Goal: Task Accomplishment & Management: Manage account settings

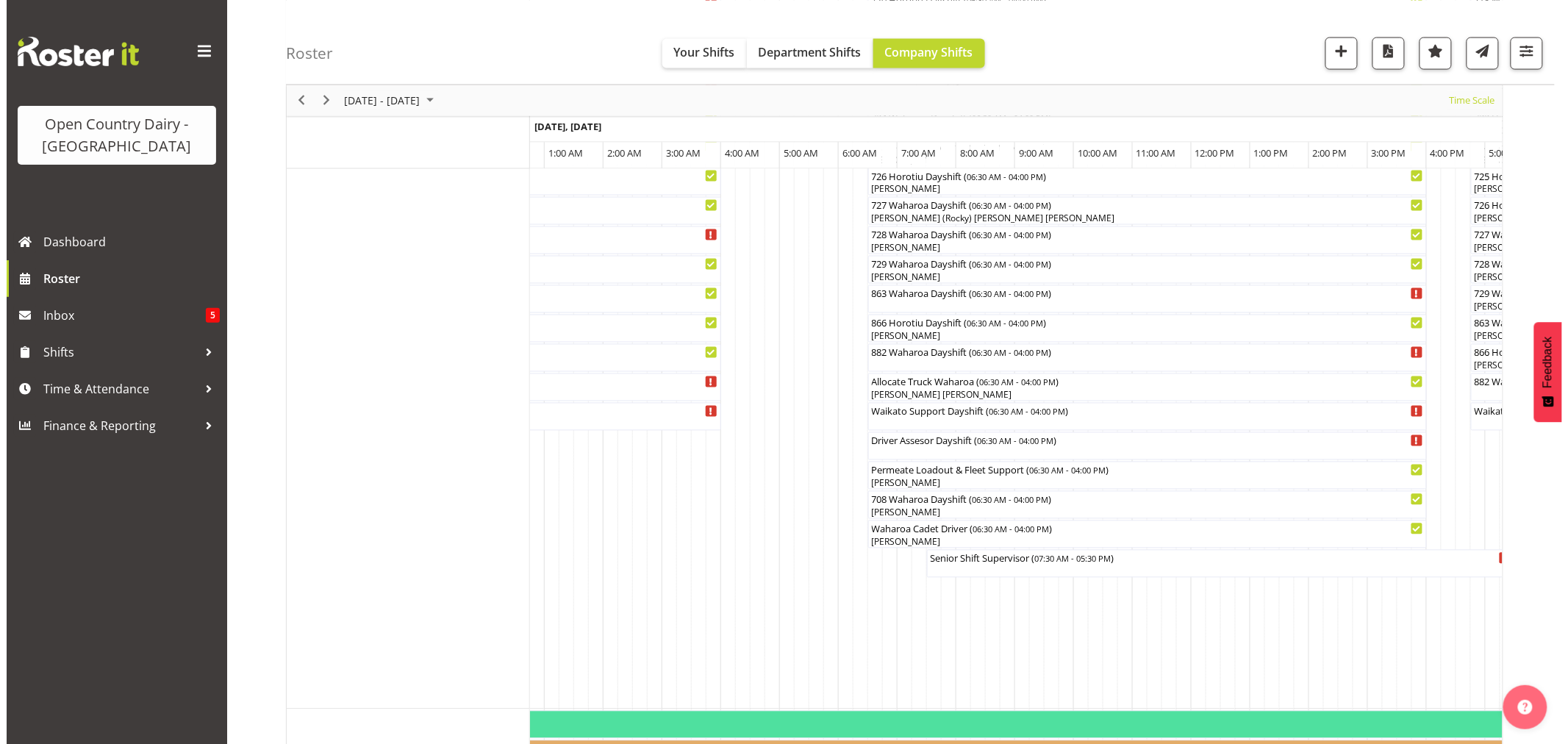
scroll to position [980, 0]
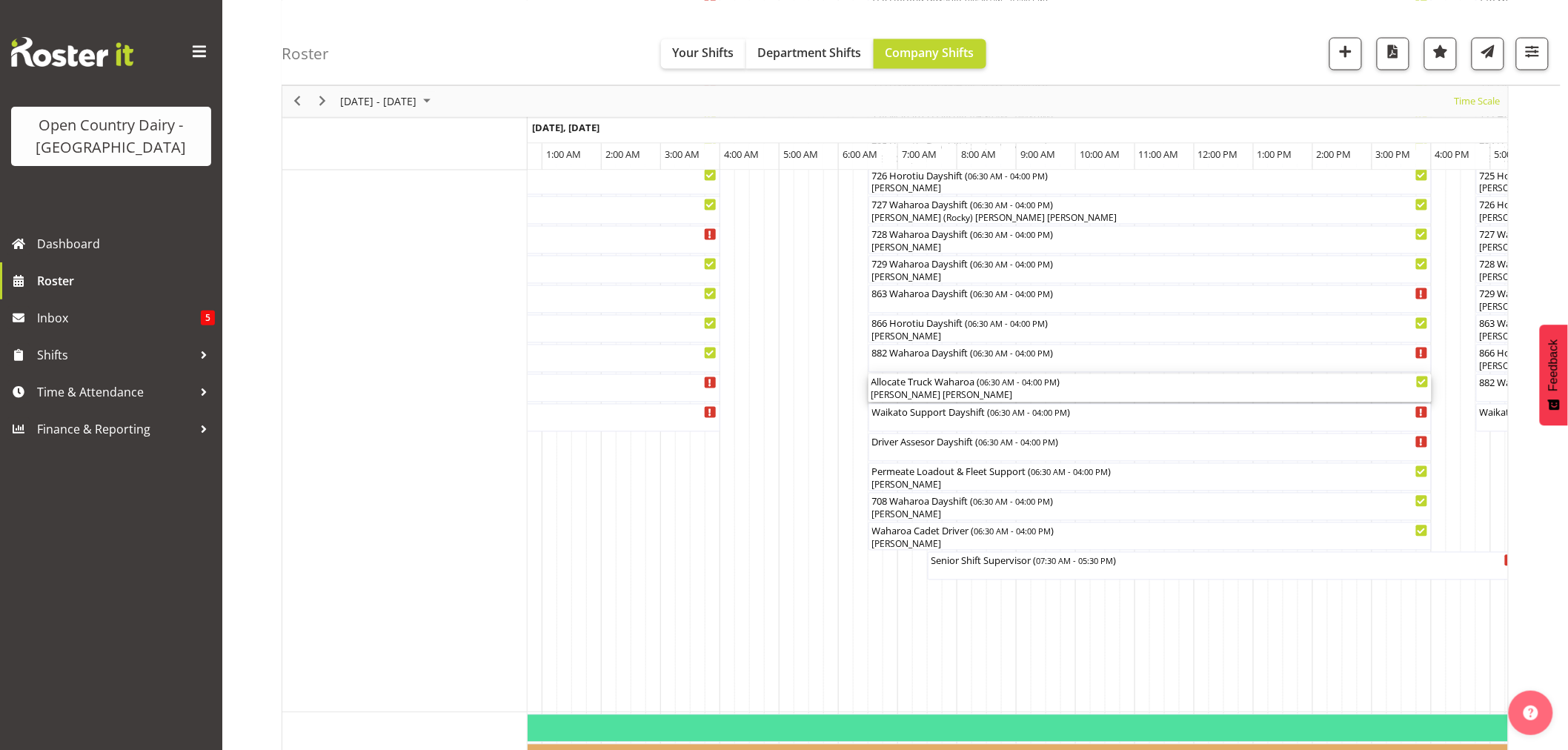
click at [913, 389] on div "Allocate Truck Waharoa ( 06:30 AM - 04:00 PM ) [PERSON_NAME] [PERSON_NAME]" at bounding box center [1150, 388] width 557 height 28
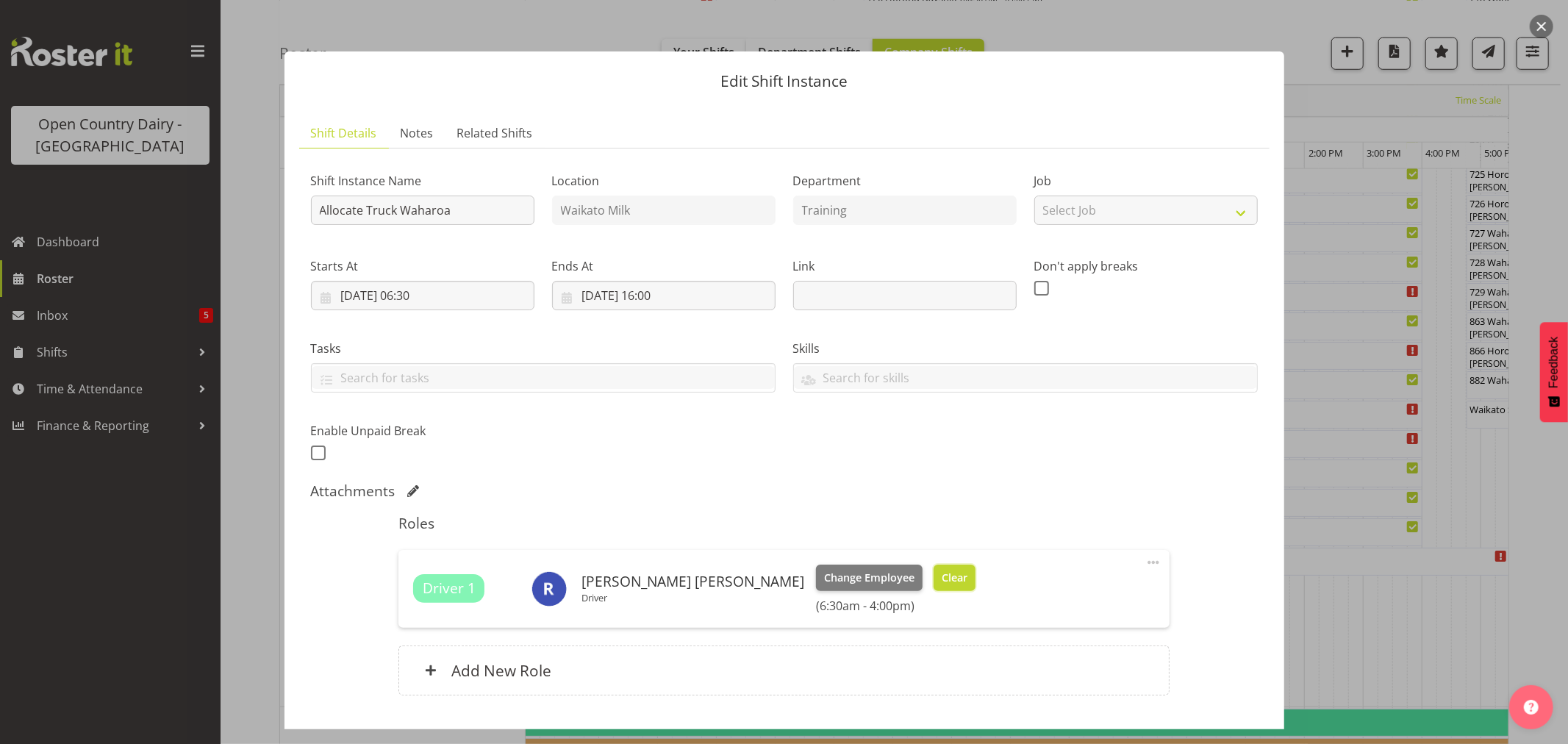
click at [942, 571] on span "Clear" at bounding box center [954, 577] width 26 height 16
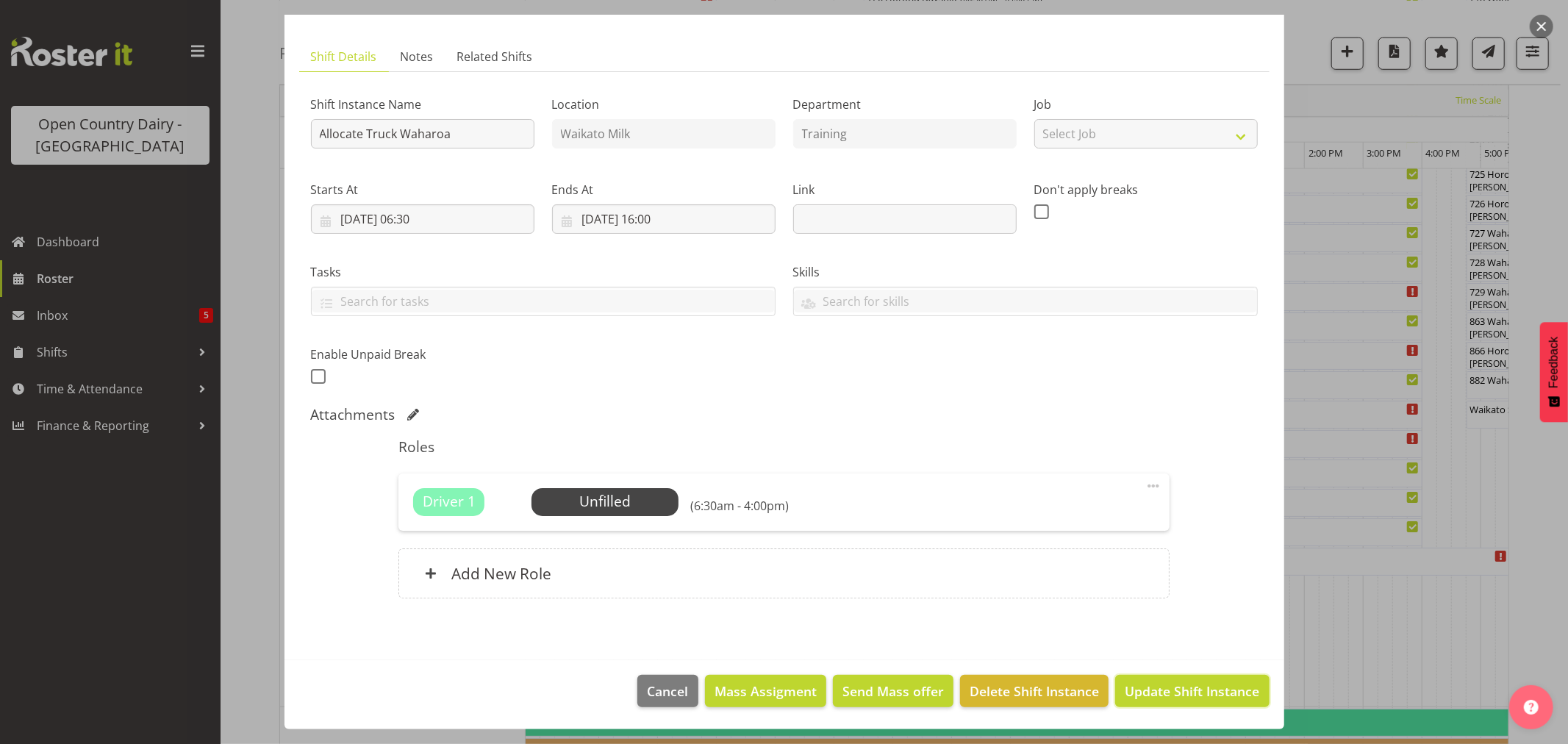
click at [1172, 684] on span "Update Shift Instance" at bounding box center [1192, 691] width 135 height 19
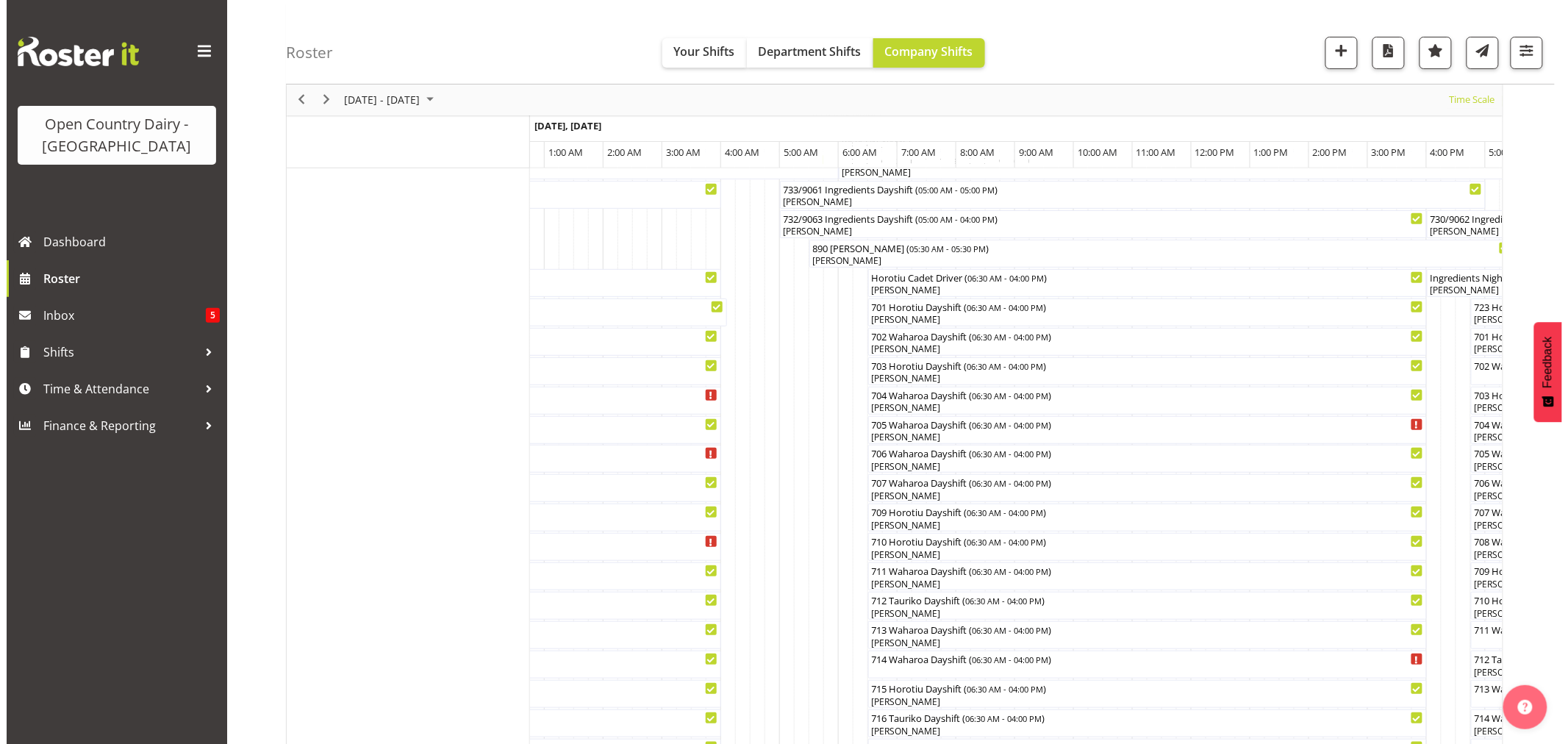
scroll to position [163, 0]
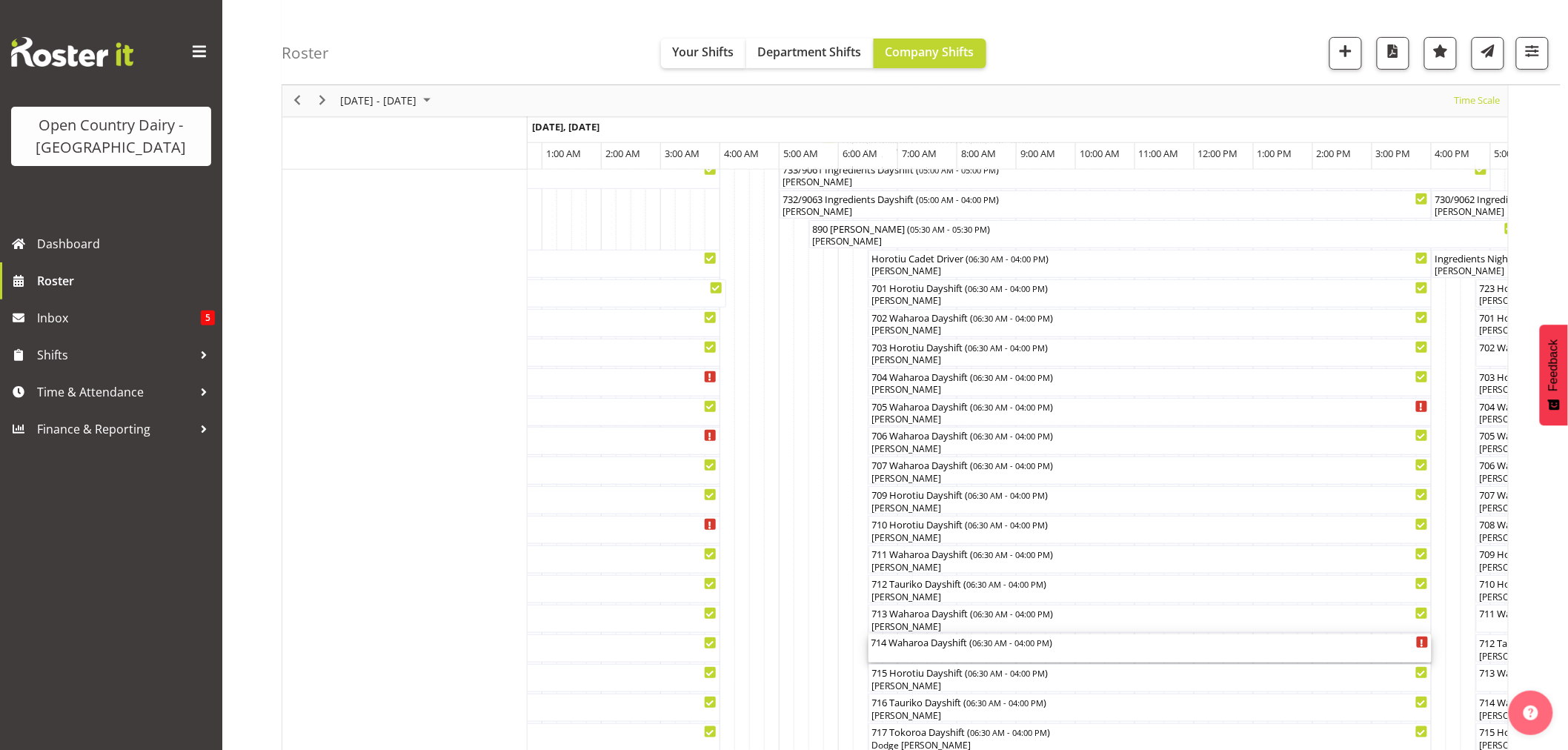
click at [944, 646] on div "714 Waharoa Dayshift ( 06:30 AM - 04:00 PM )" at bounding box center [1150, 641] width 557 height 15
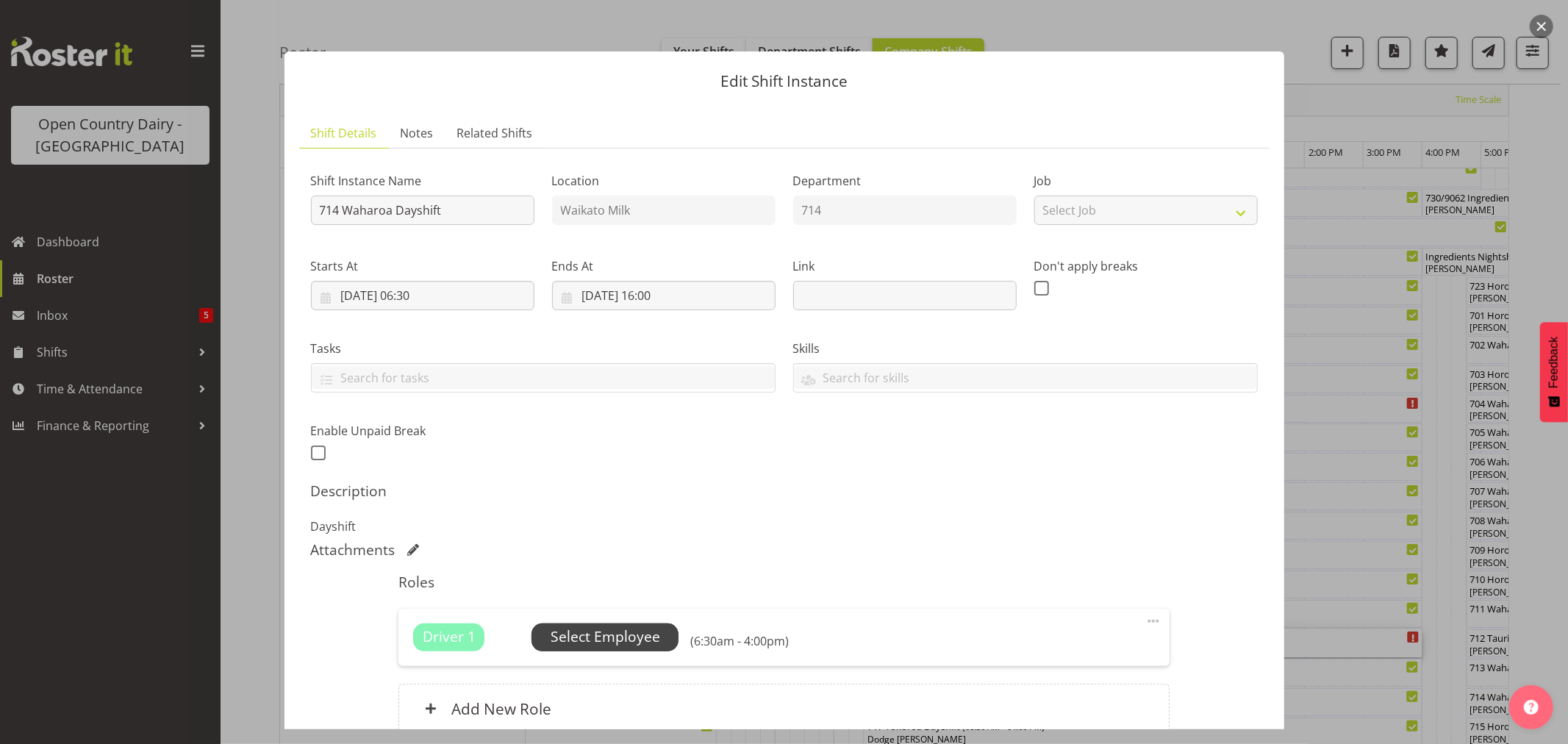
click at [608, 628] on span "Select Employee" at bounding box center [606, 637] width 110 height 21
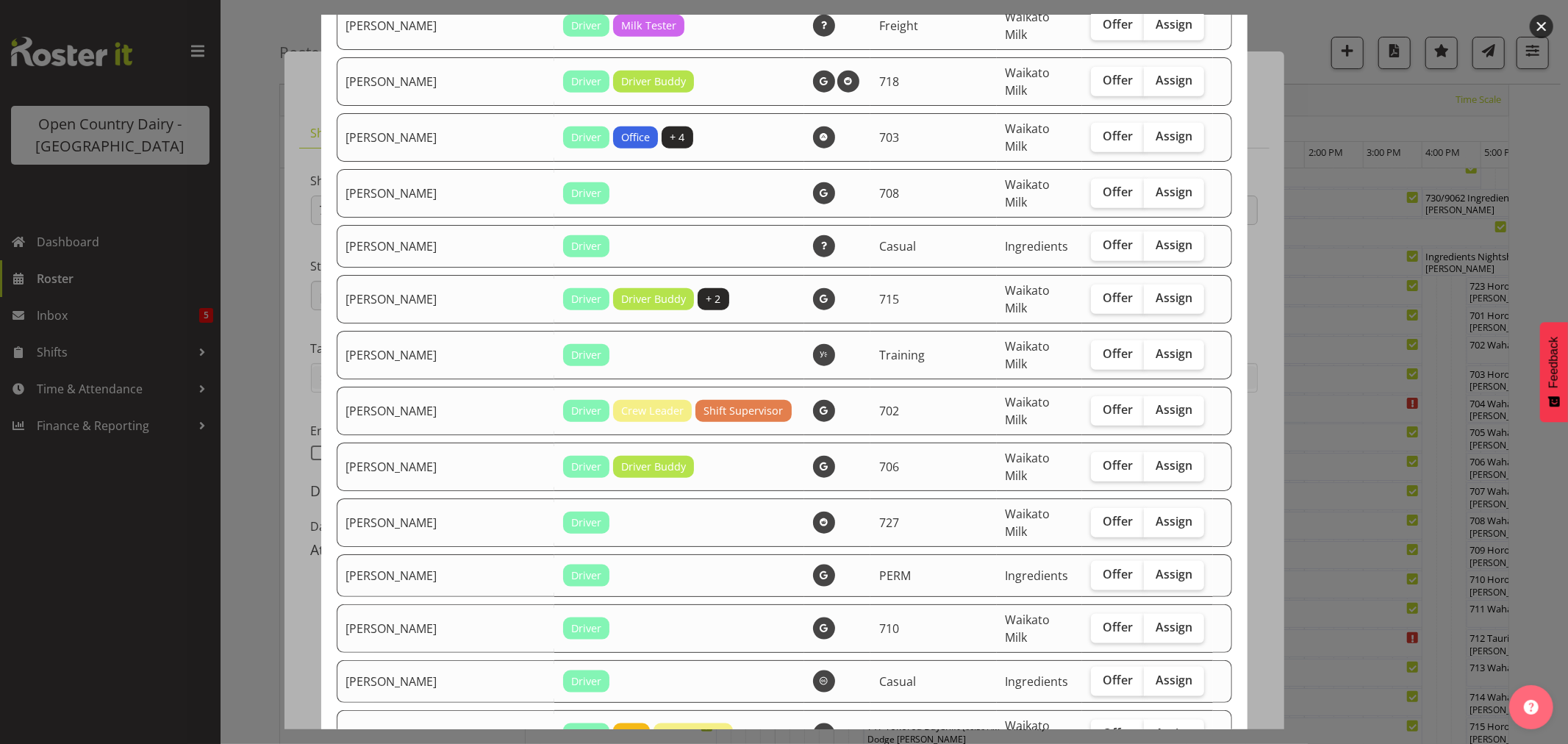
scroll to position [1307, 0]
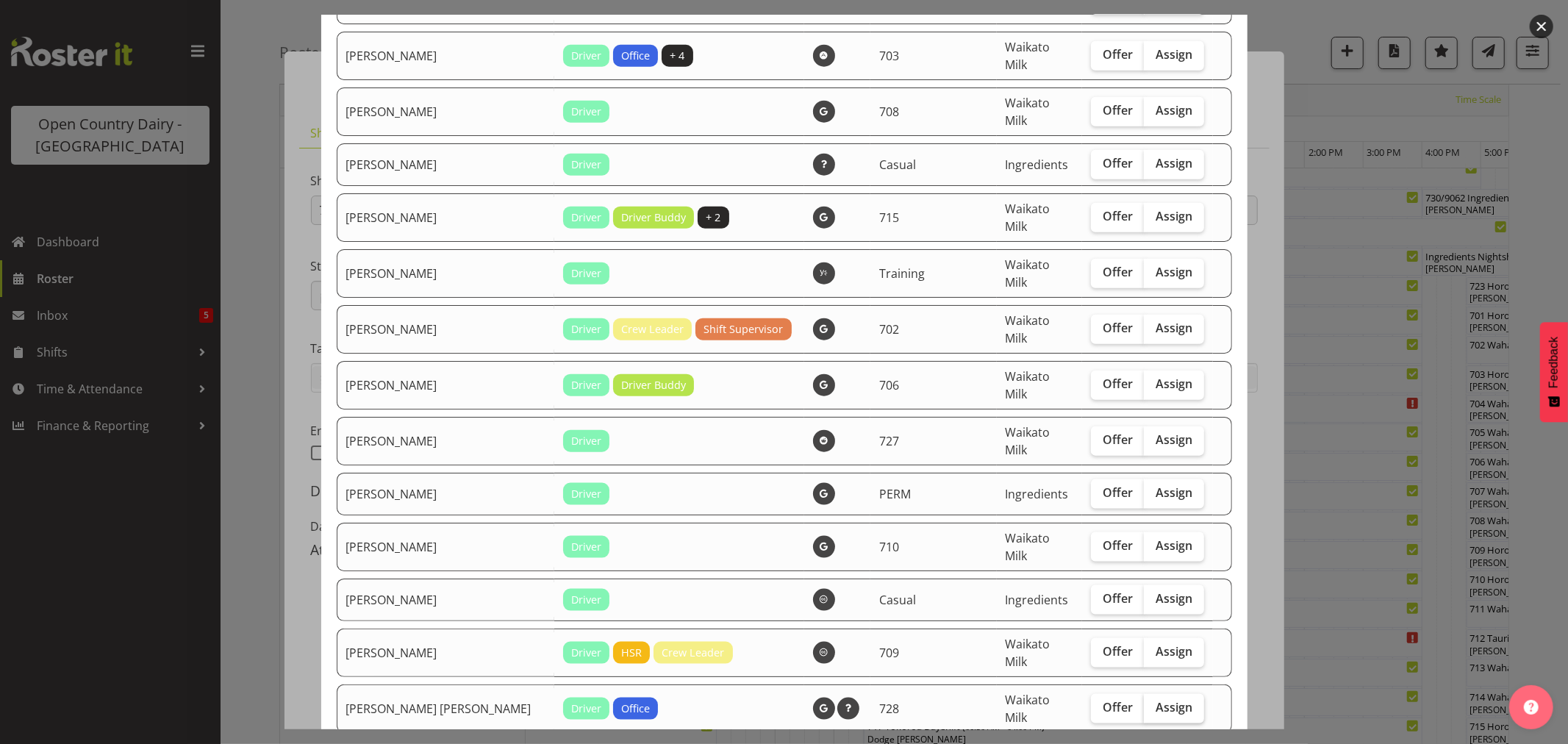
click at [1156, 701] on span "Assign" at bounding box center [1174, 707] width 37 height 14
click at [1149, 704] on input "Assign" at bounding box center [1148, 708] width 10 height 10
checkbox input "true"
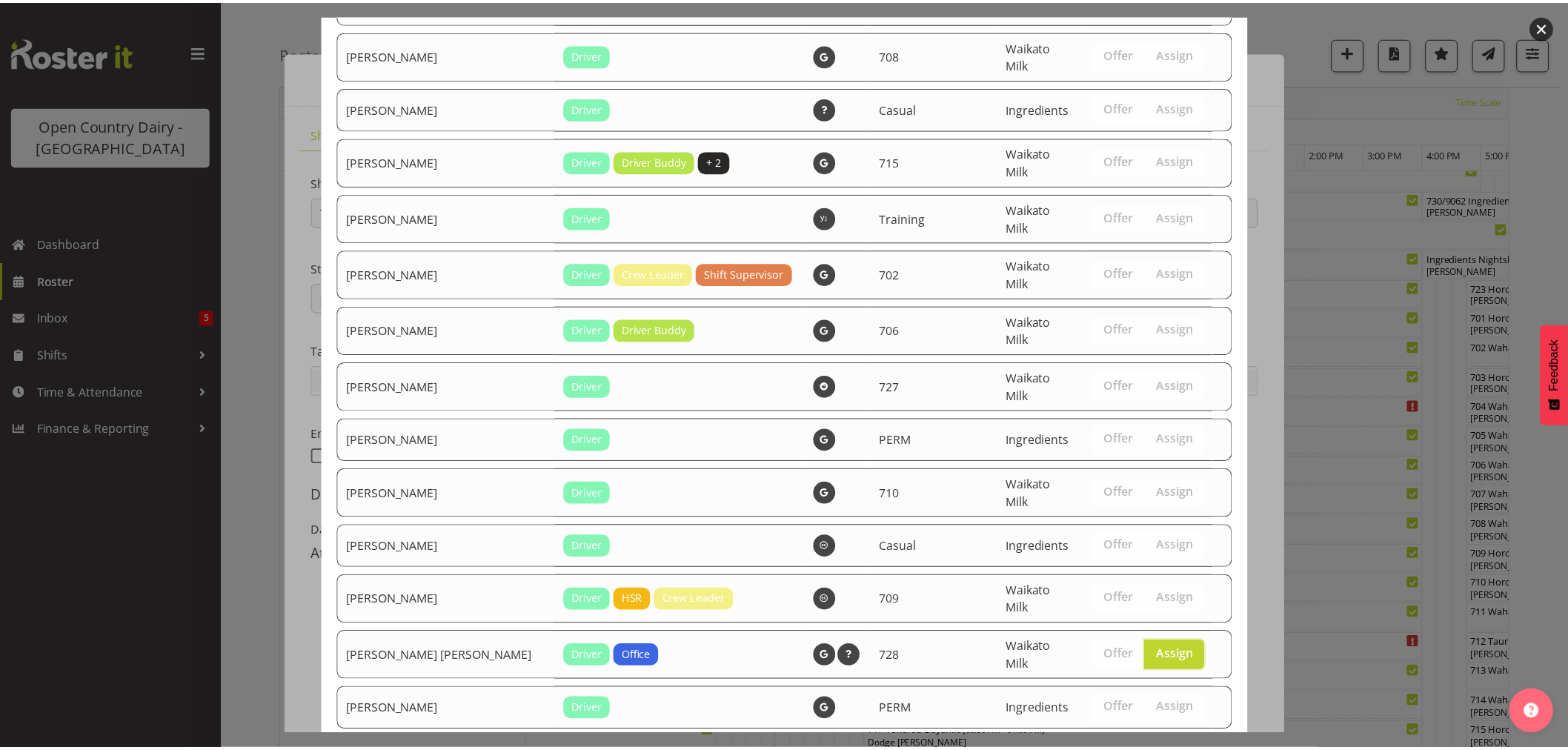
scroll to position [1386, 0]
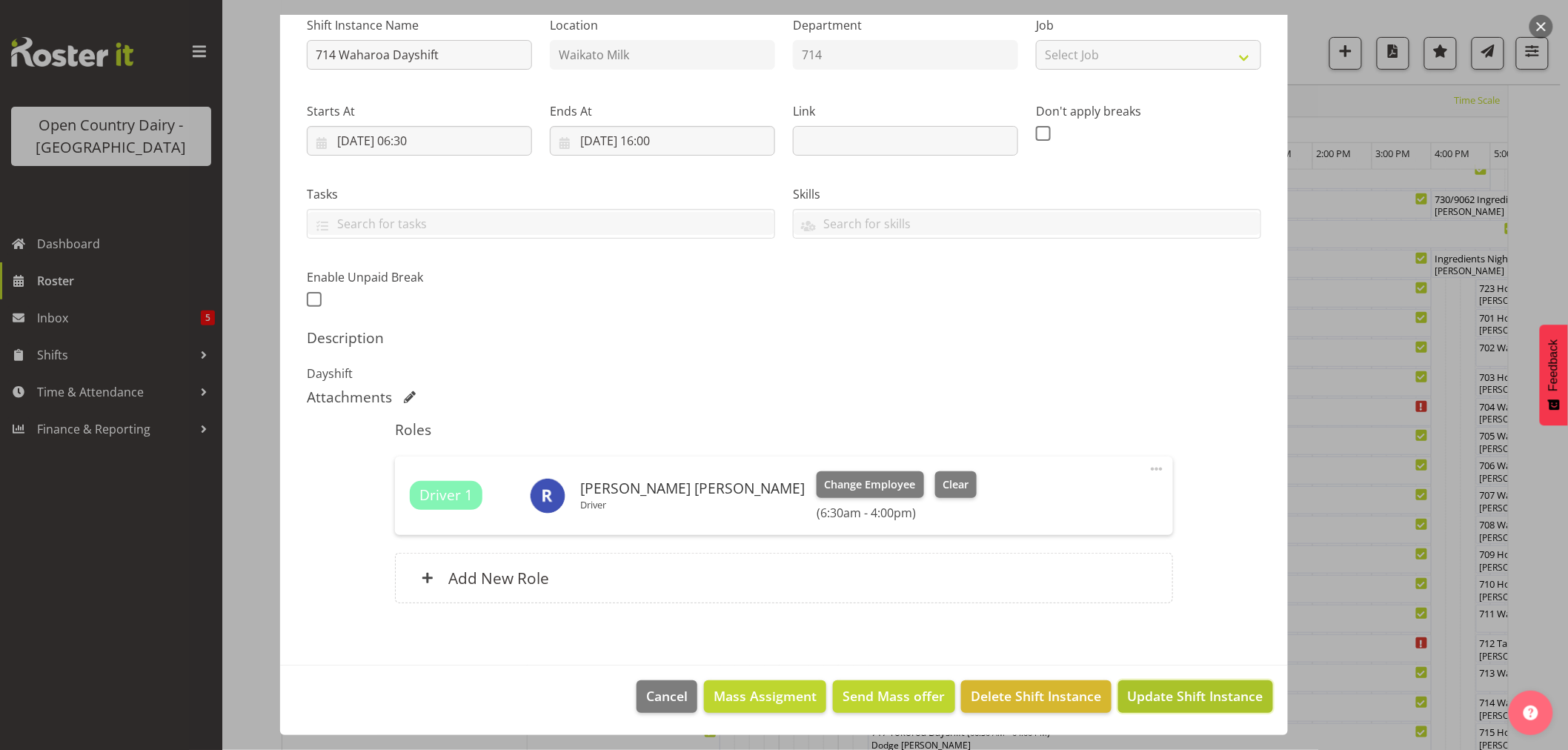
click at [1172, 690] on span "Update Shift Instance" at bounding box center [1196, 697] width 136 height 19
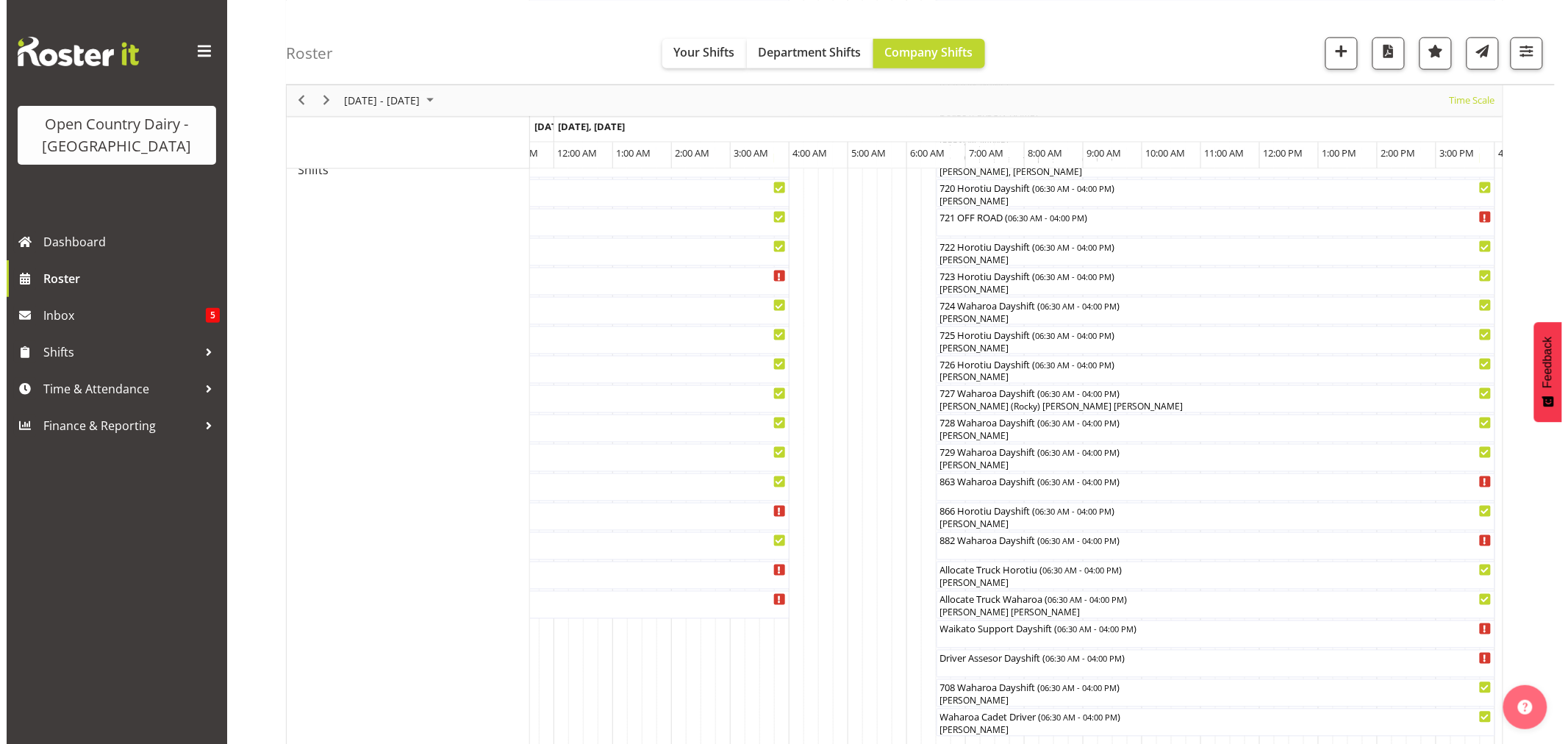
scroll to position [817, 0]
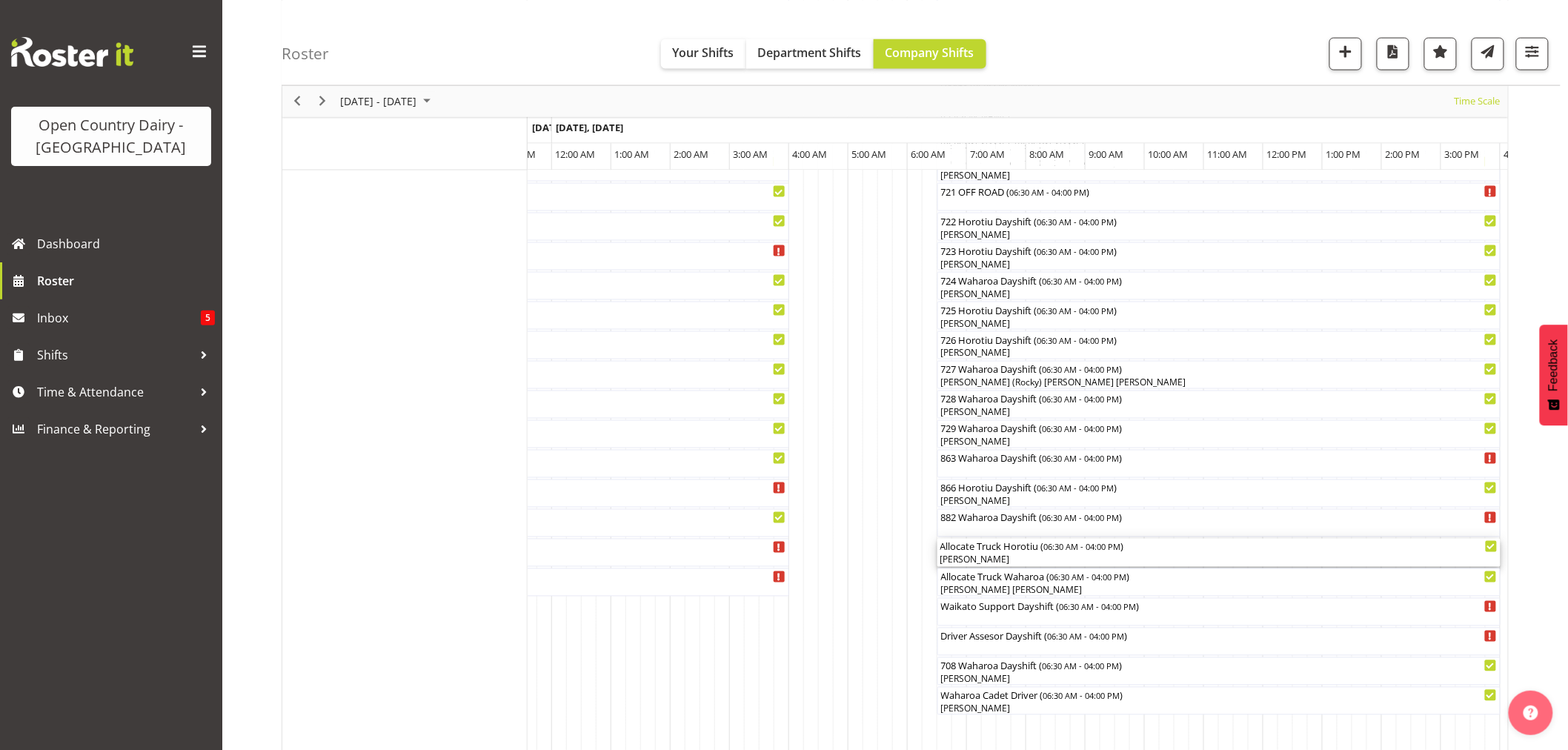
click at [990, 553] on div "Allocate Truck Horotiu ( 06:30 AM - 04:00 PM )" at bounding box center [1218, 546] width 557 height 15
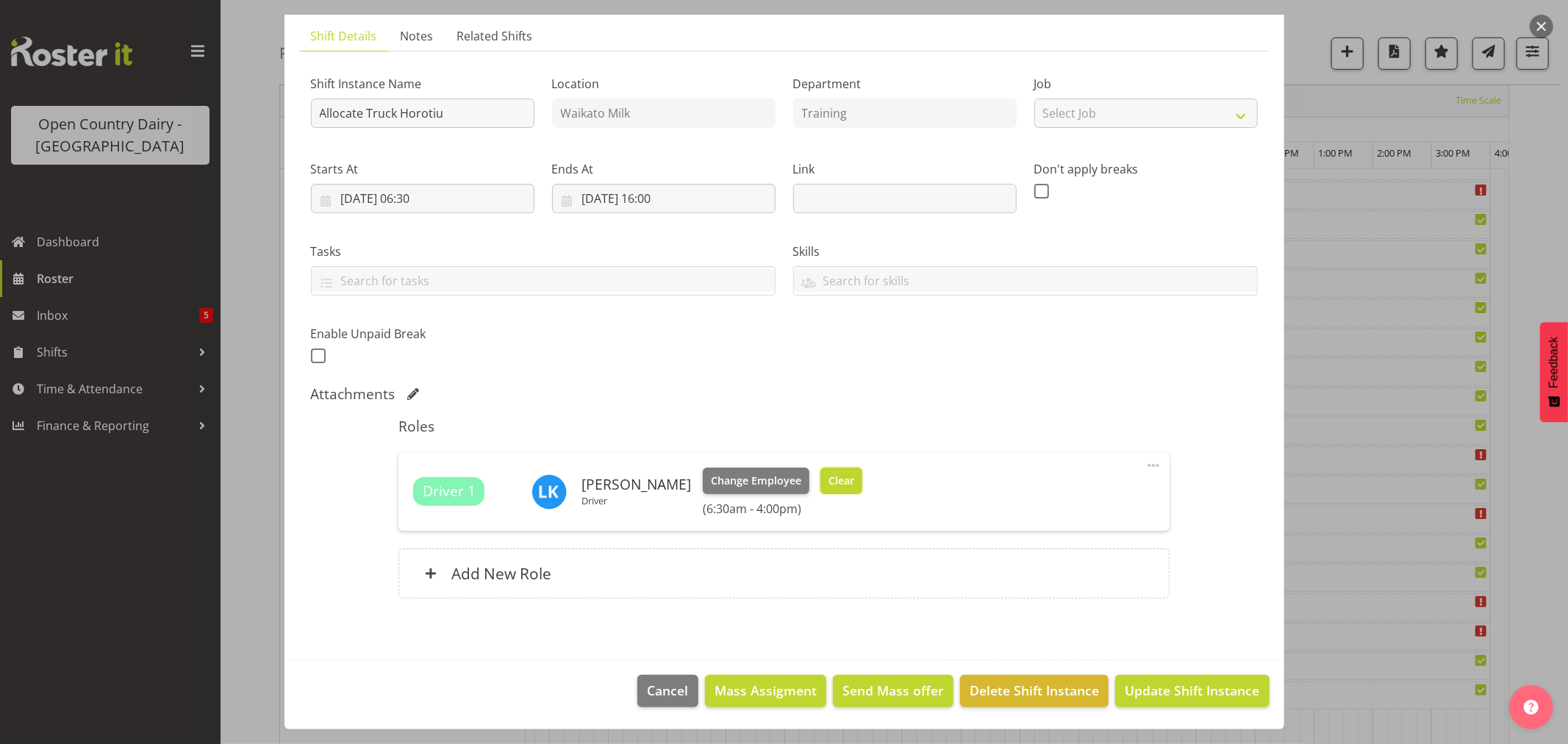
click at [828, 482] on span "Clear" at bounding box center [841, 481] width 26 height 16
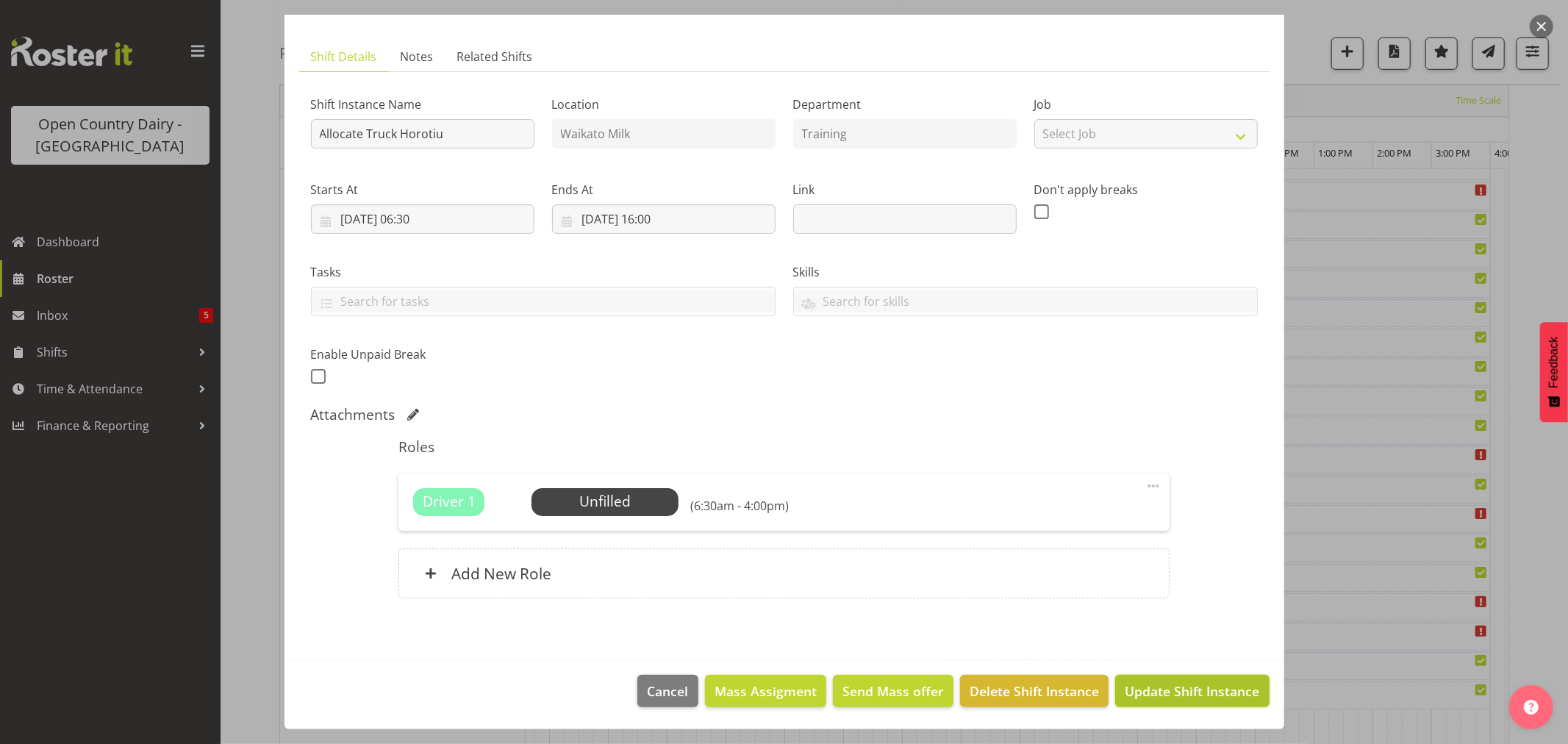
click at [1164, 684] on span "Update Shift Instance" at bounding box center [1192, 691] width 135 height 19
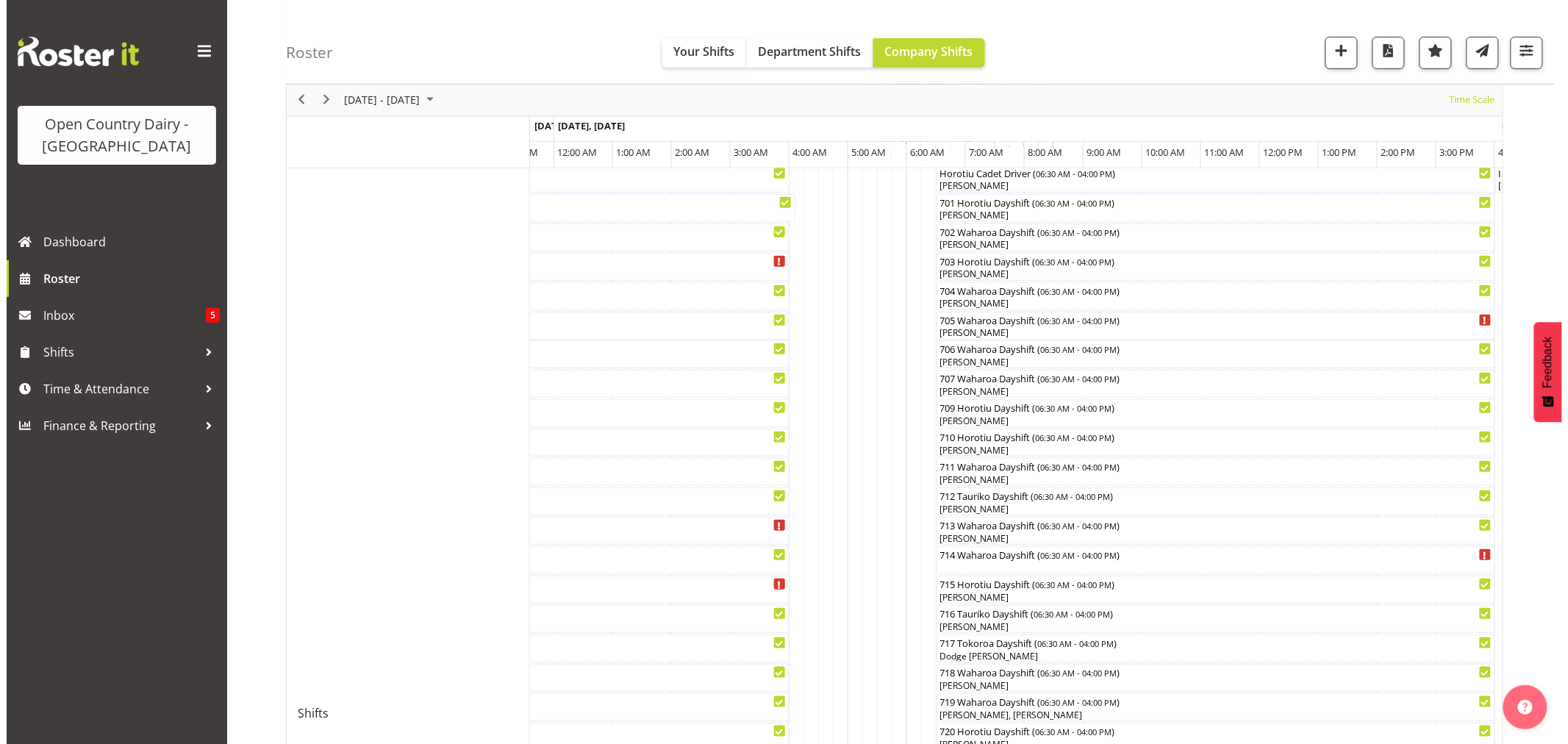
scroll to position [327, 0]
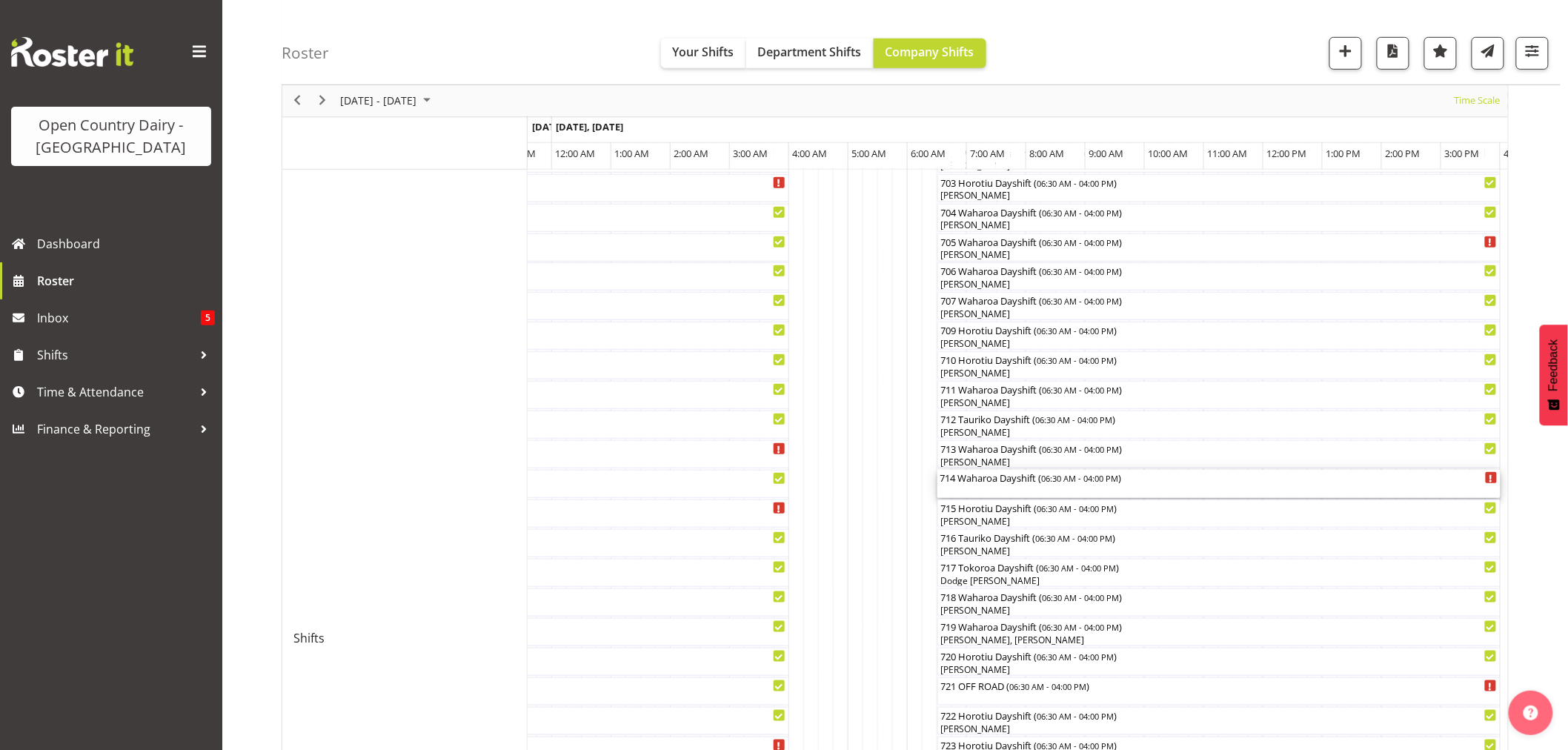
click at [1009, 490] on div "714 Waharoa Dayshift ( 06:30 AM - 04:00 PM )" at bounding box center [1218, 484] width 557 height 28
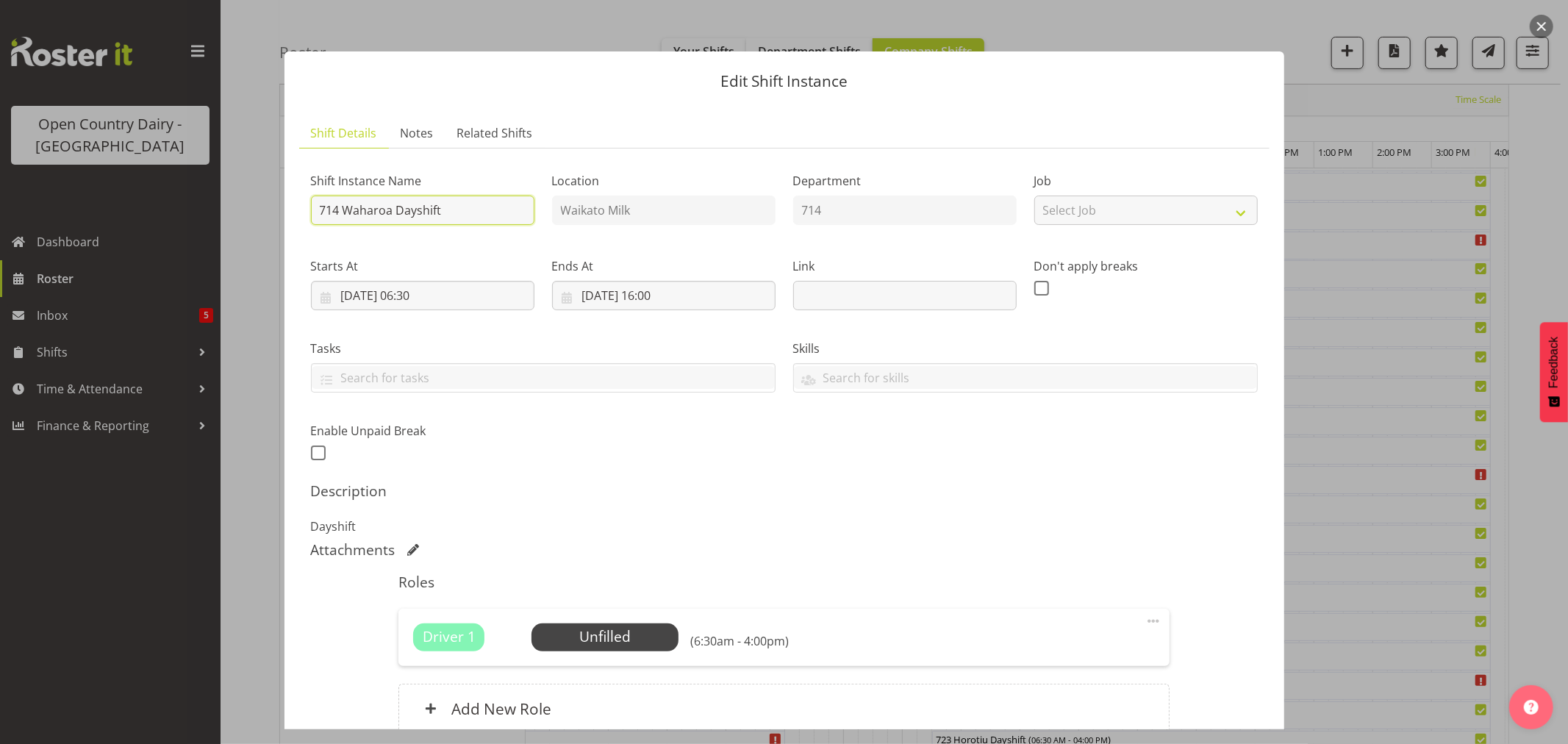
click at [470, 212] on input "714 Waharoa Dayshift" at bounding box center [423, 210] width 223 height 30
type input "714 Waharoa Dayshift Drive to [GEOGRAPHIC_DATA]"
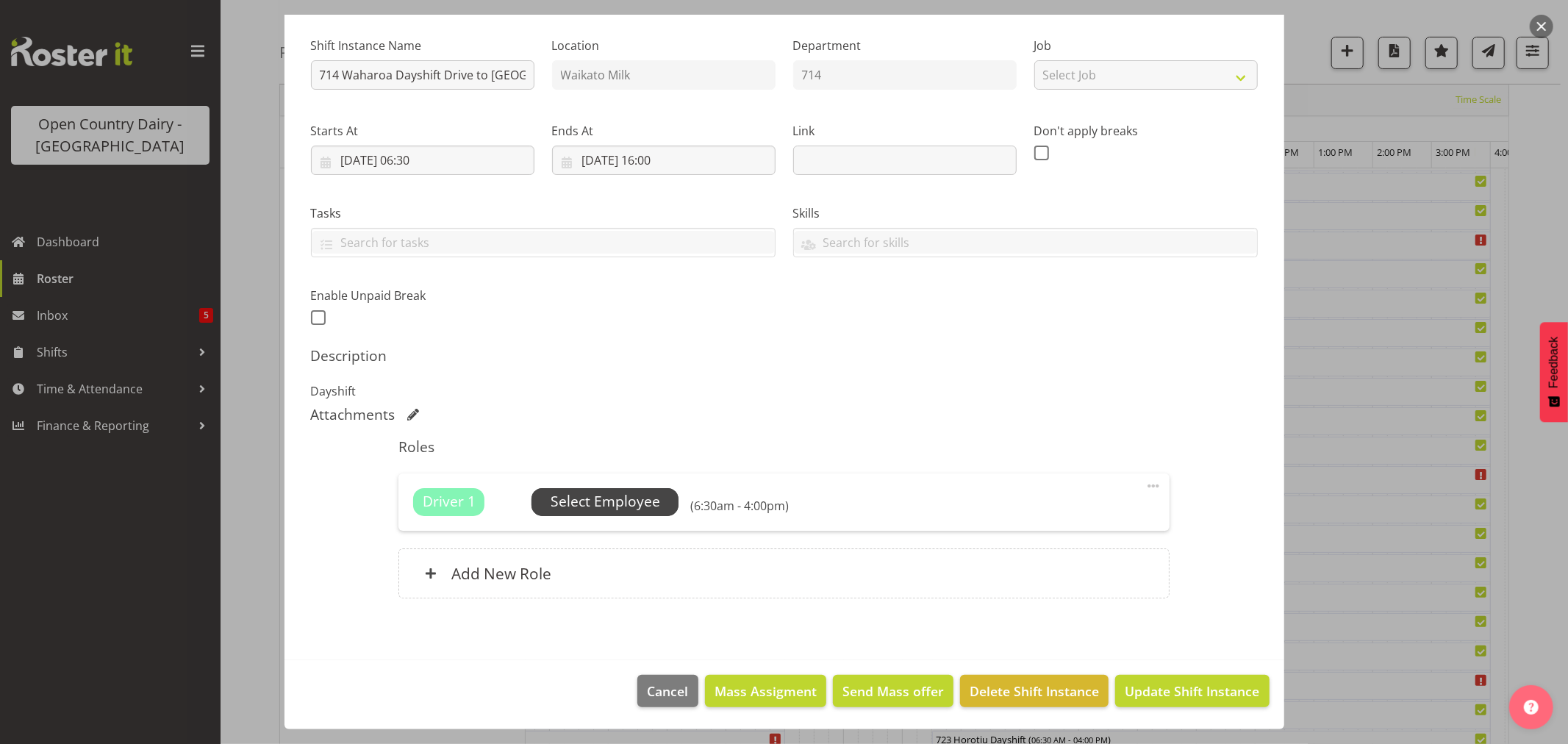
click at [634, 505] on span "Select Employee" at bounding box center [606, 502] width 110 height 21
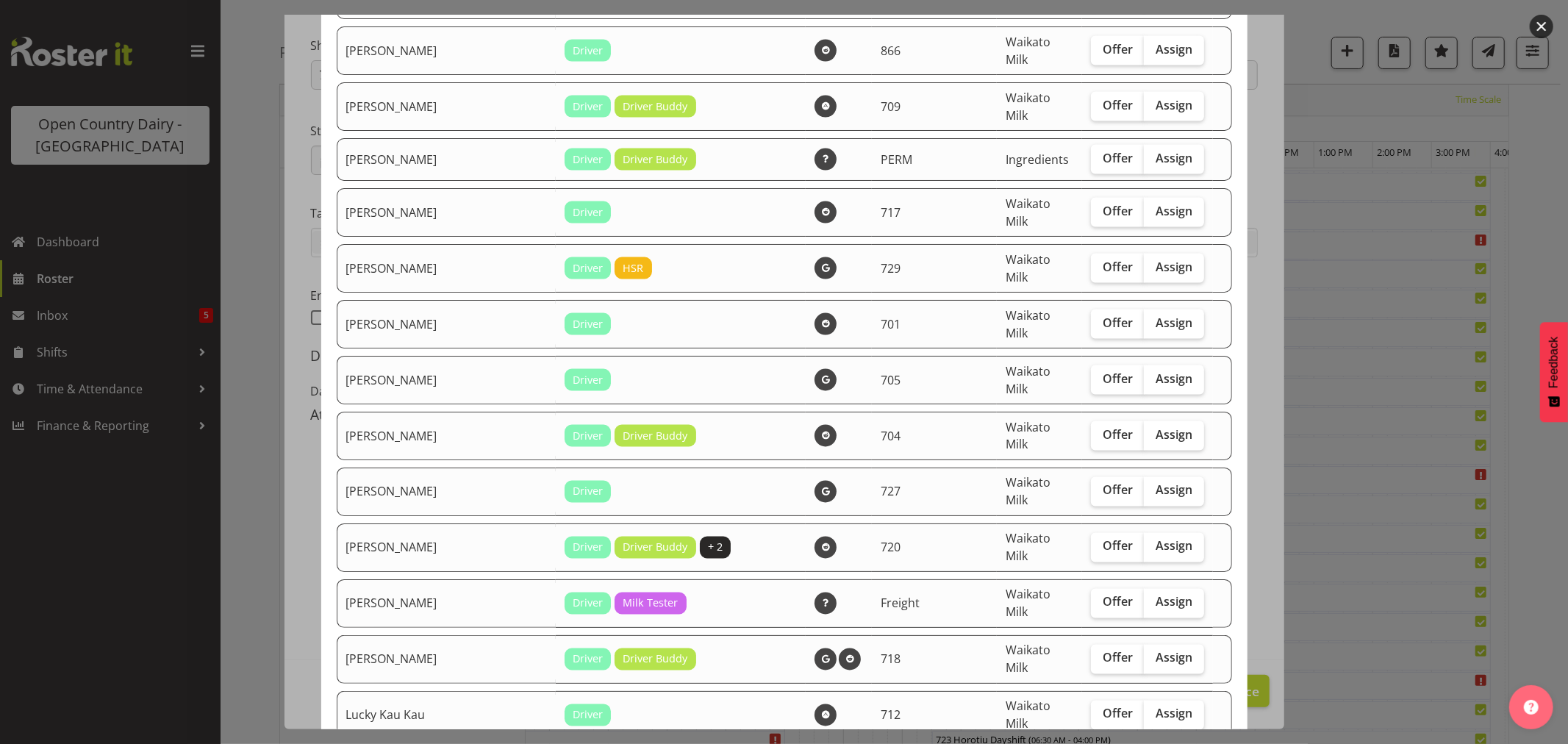
scroll to position [1961, 0]
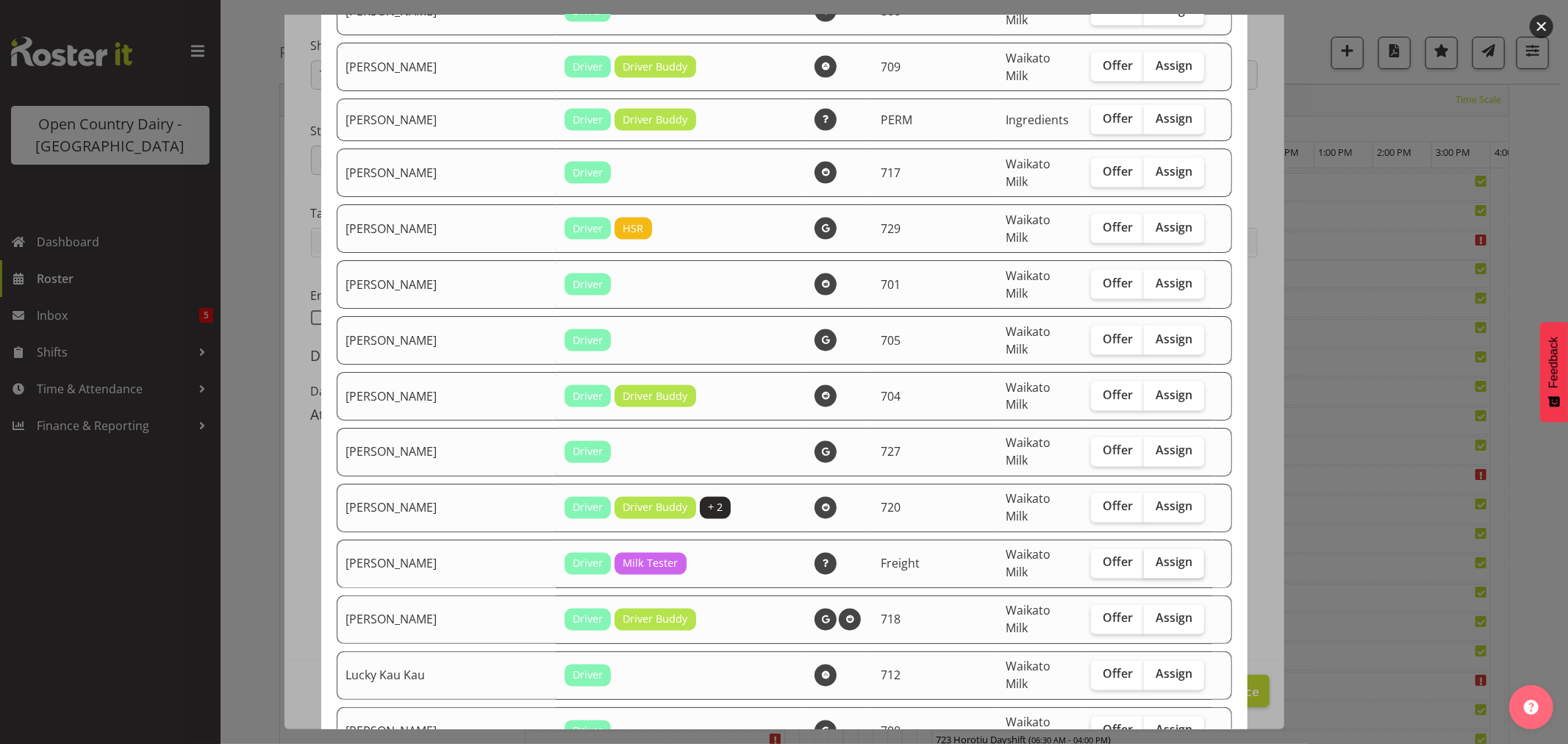
click at [1156, 555] on span "Assign" at bounding box center [1174, 562] width 37 height 14
click at [1147, 558] on input "Assign" at bounding box center [1148, 563] width 10 height 10
checkbox input "true"
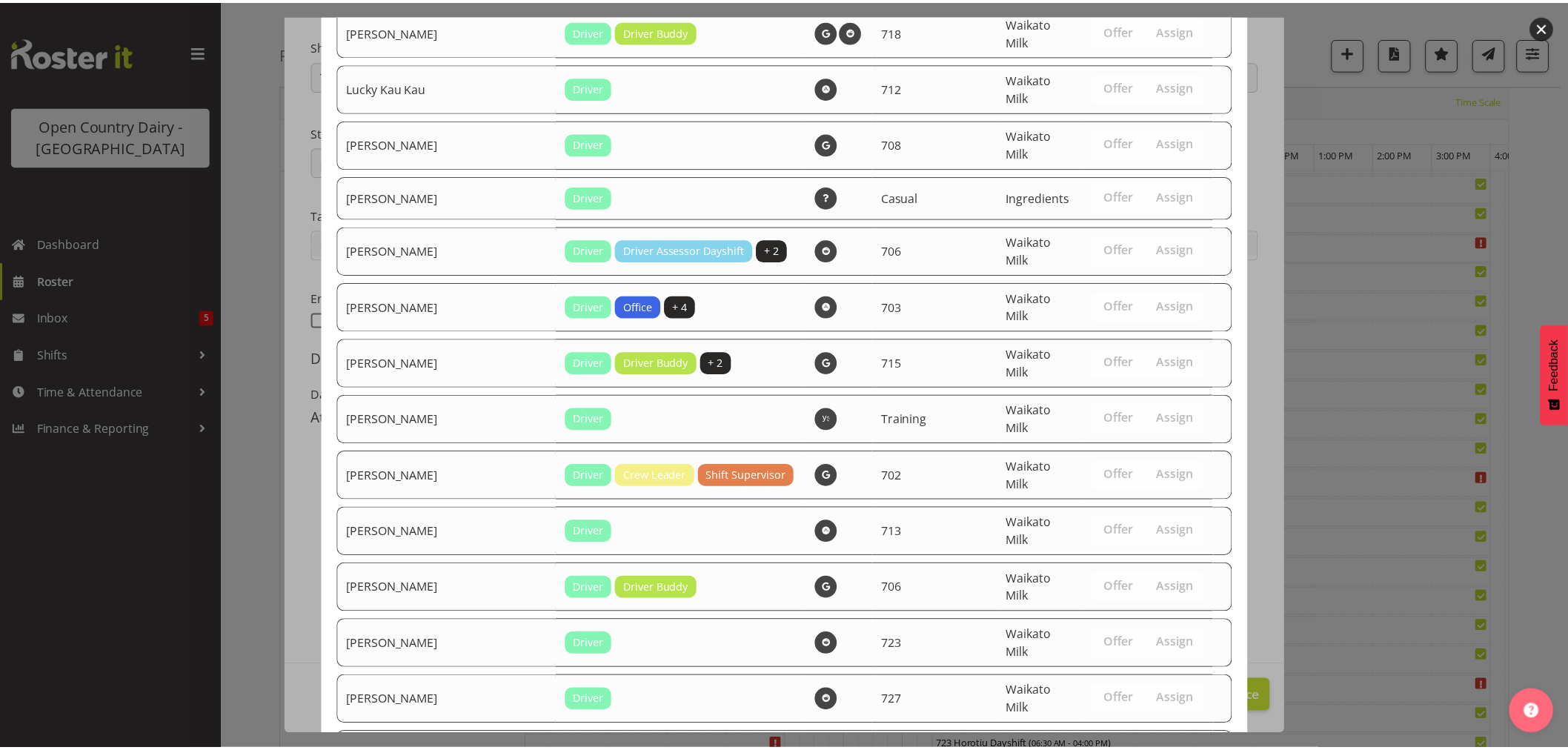
scroll to position [2852, 0]
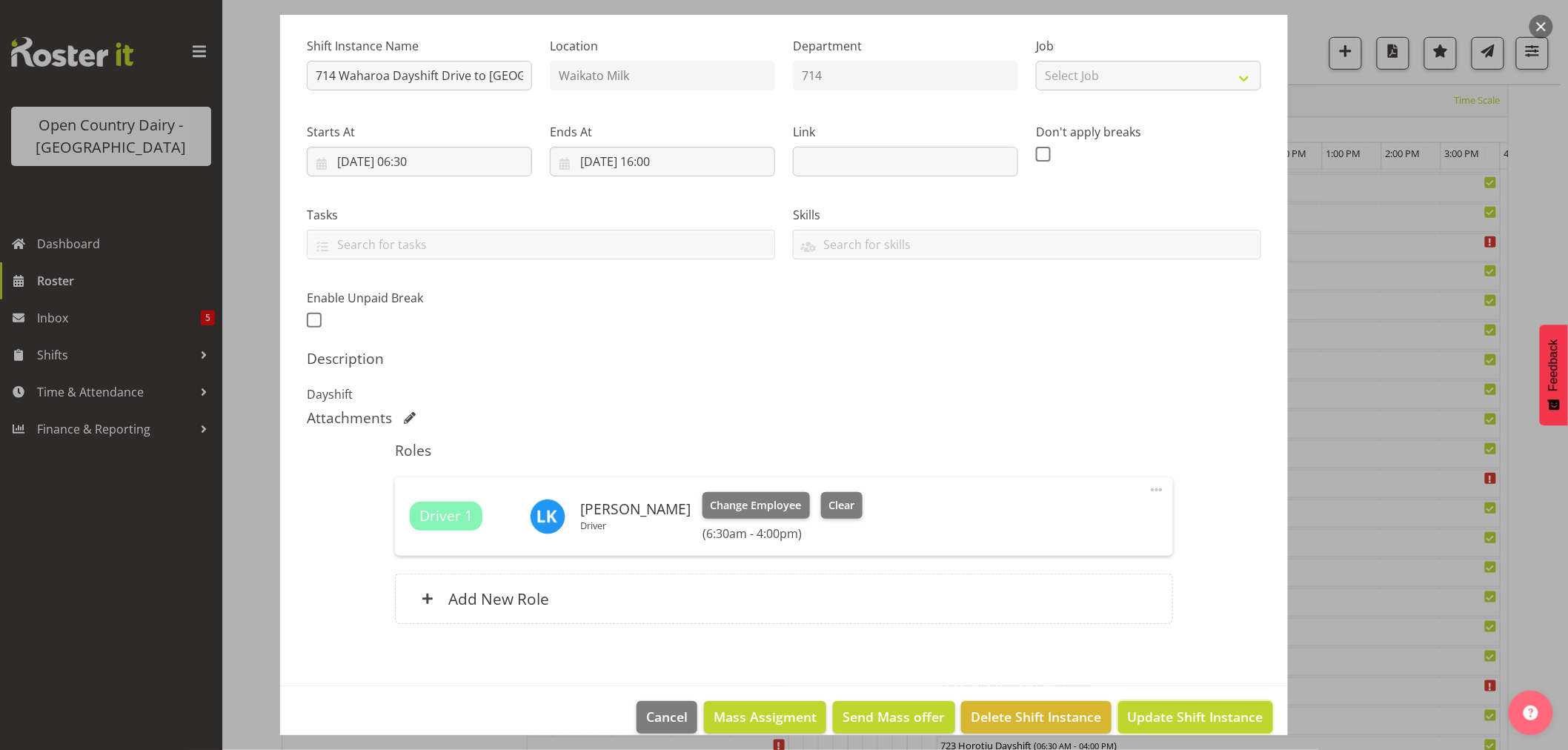
click at [1194, 712] on span "Update Shift Instance" at bounding box center [1196, 717] width 136 height 19
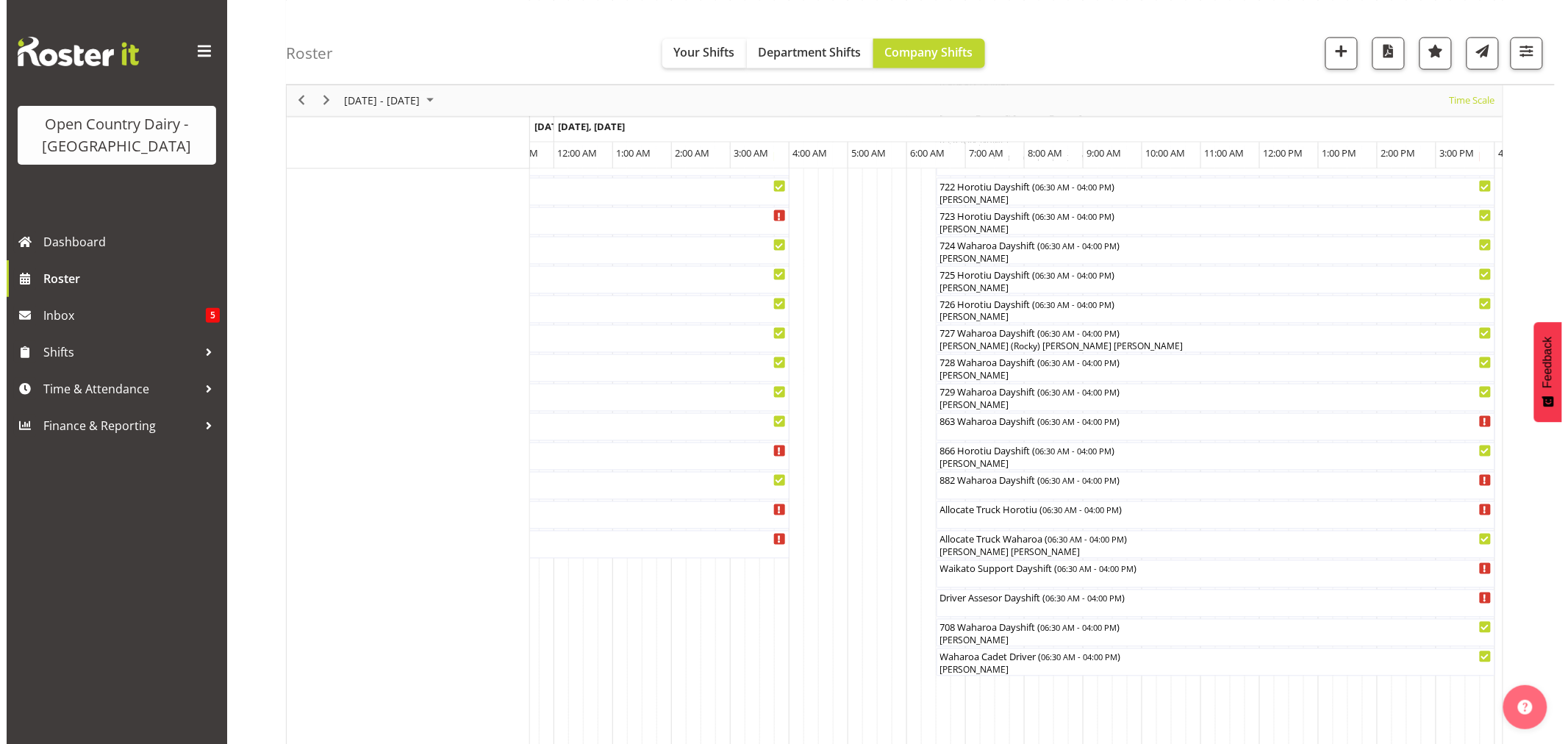
scroll to position [817, 0]
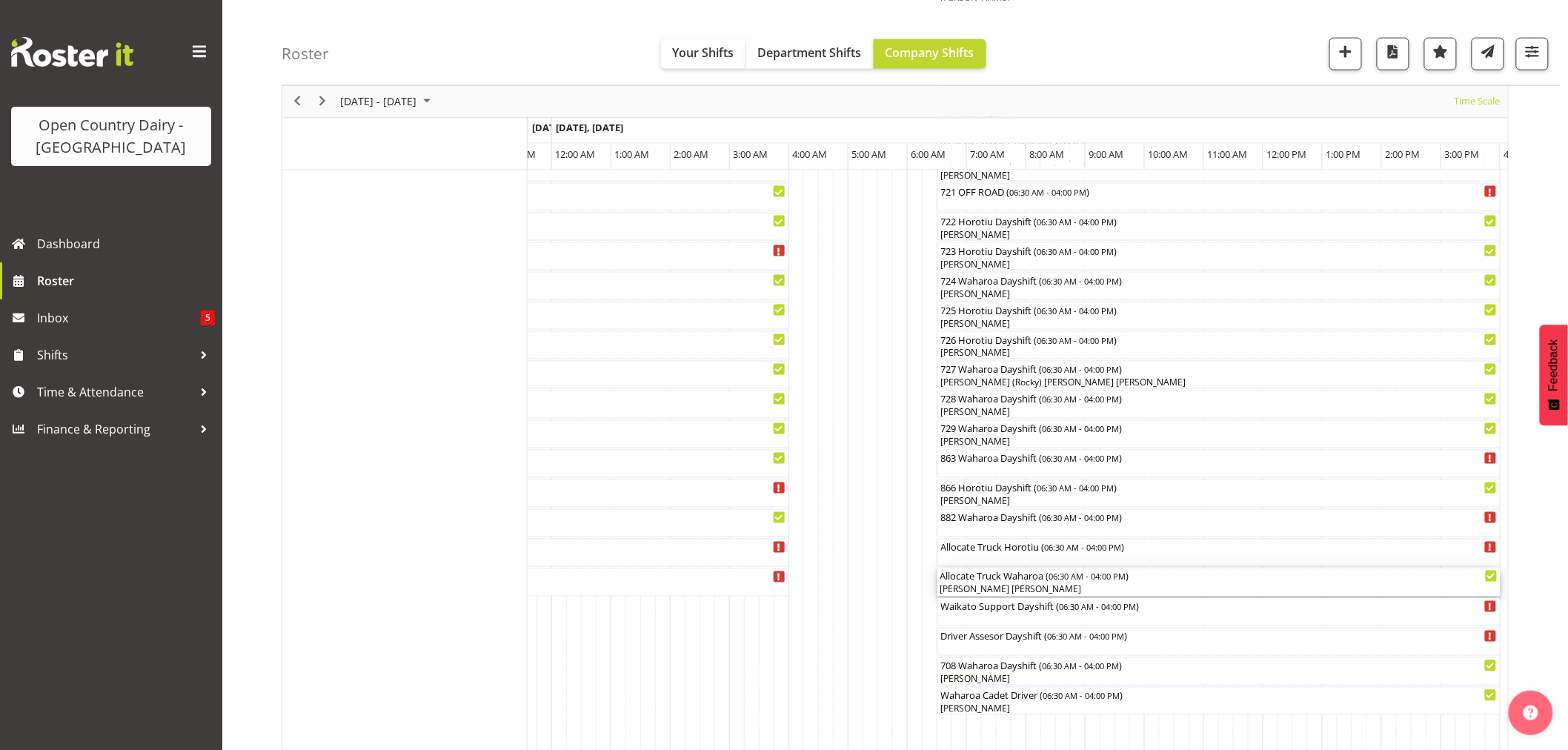
click at [993, 586] on div "[PERSON_NAME] [PERSON_NAME]" at bounding box center [1218, 591] width 557 height 14
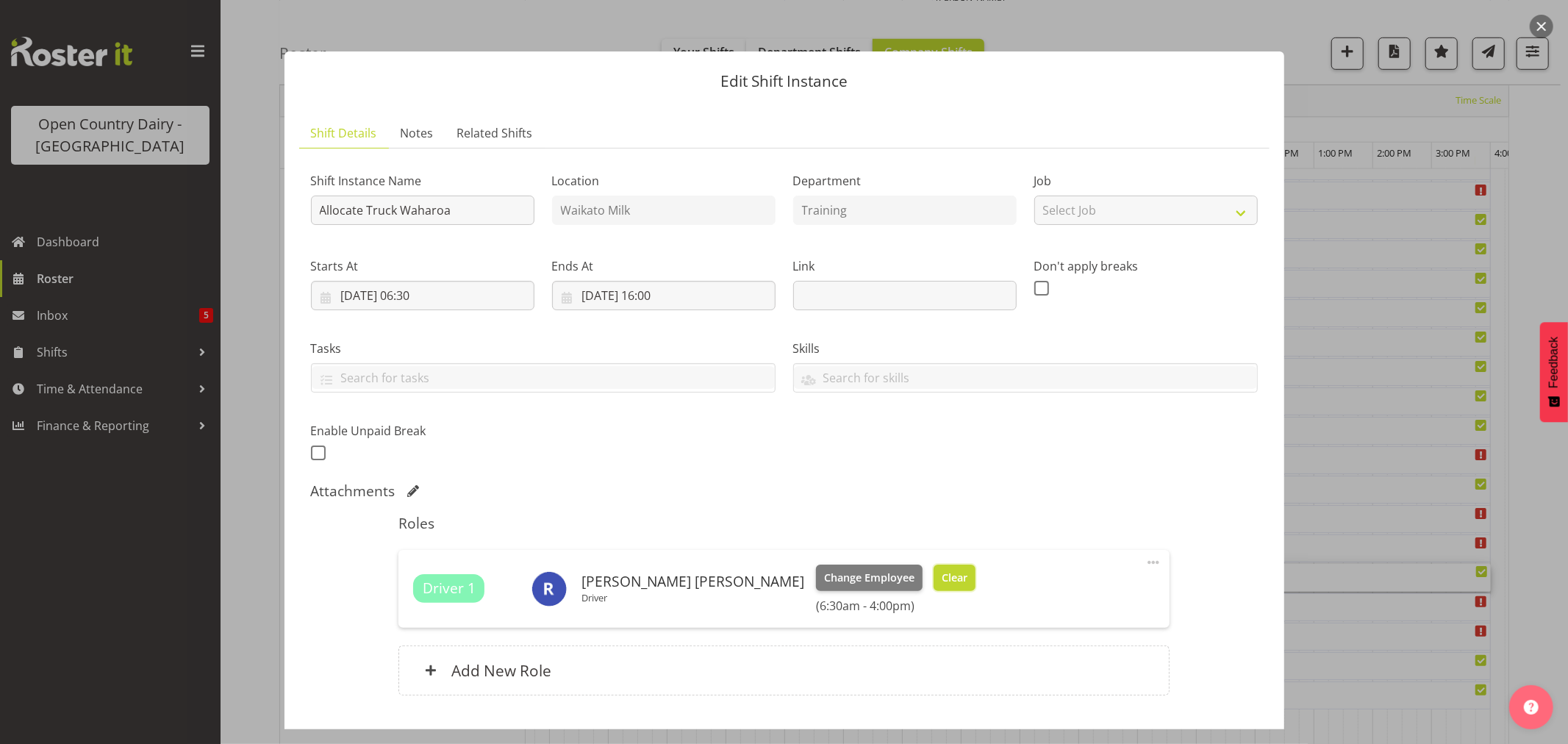
click at [942, 575] on span "Clear" at bounding box center [954, 577] width 26 height 16
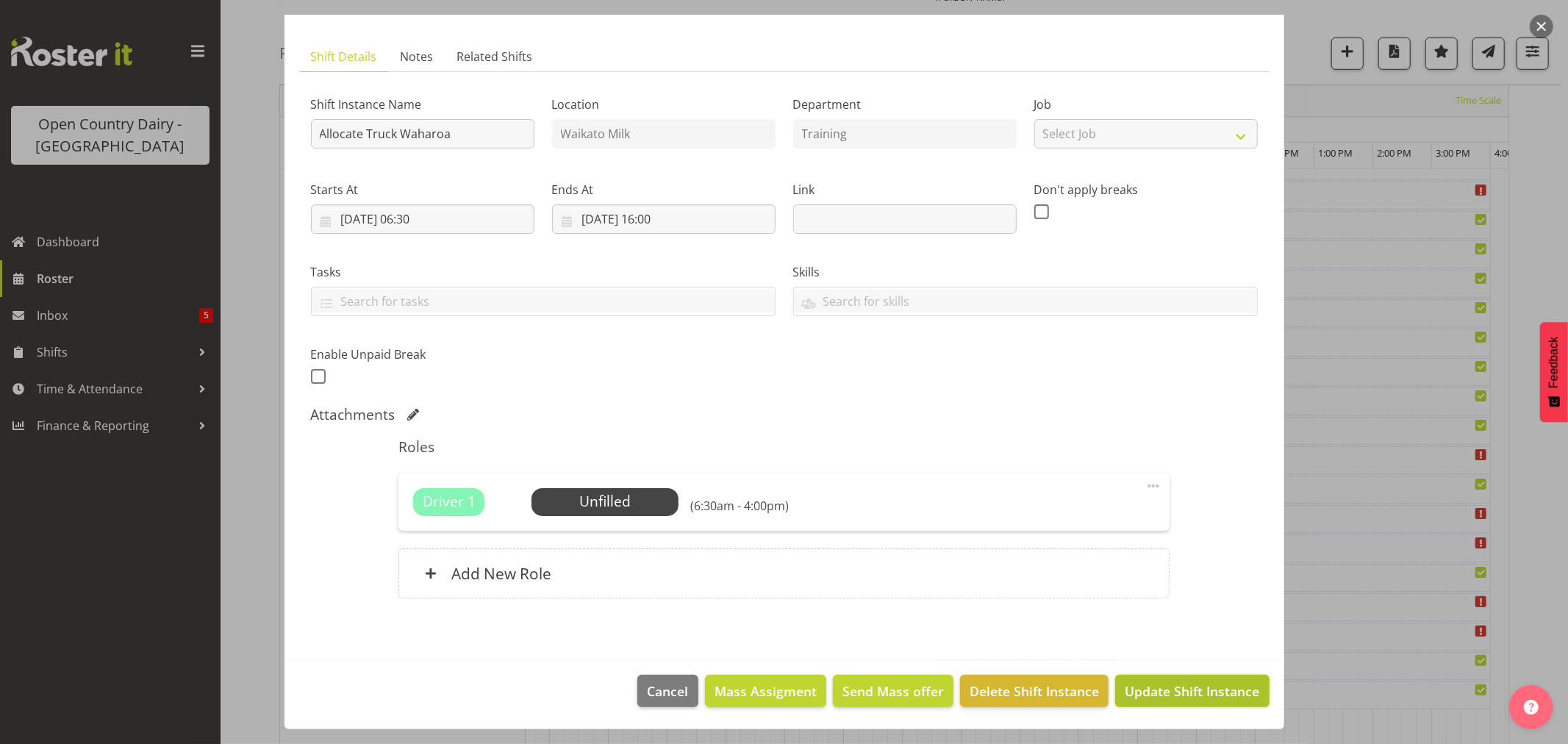
click at [1151, 680] on button "Update Shift Instance" at bounding box center [1191, 692] width 153 height 33
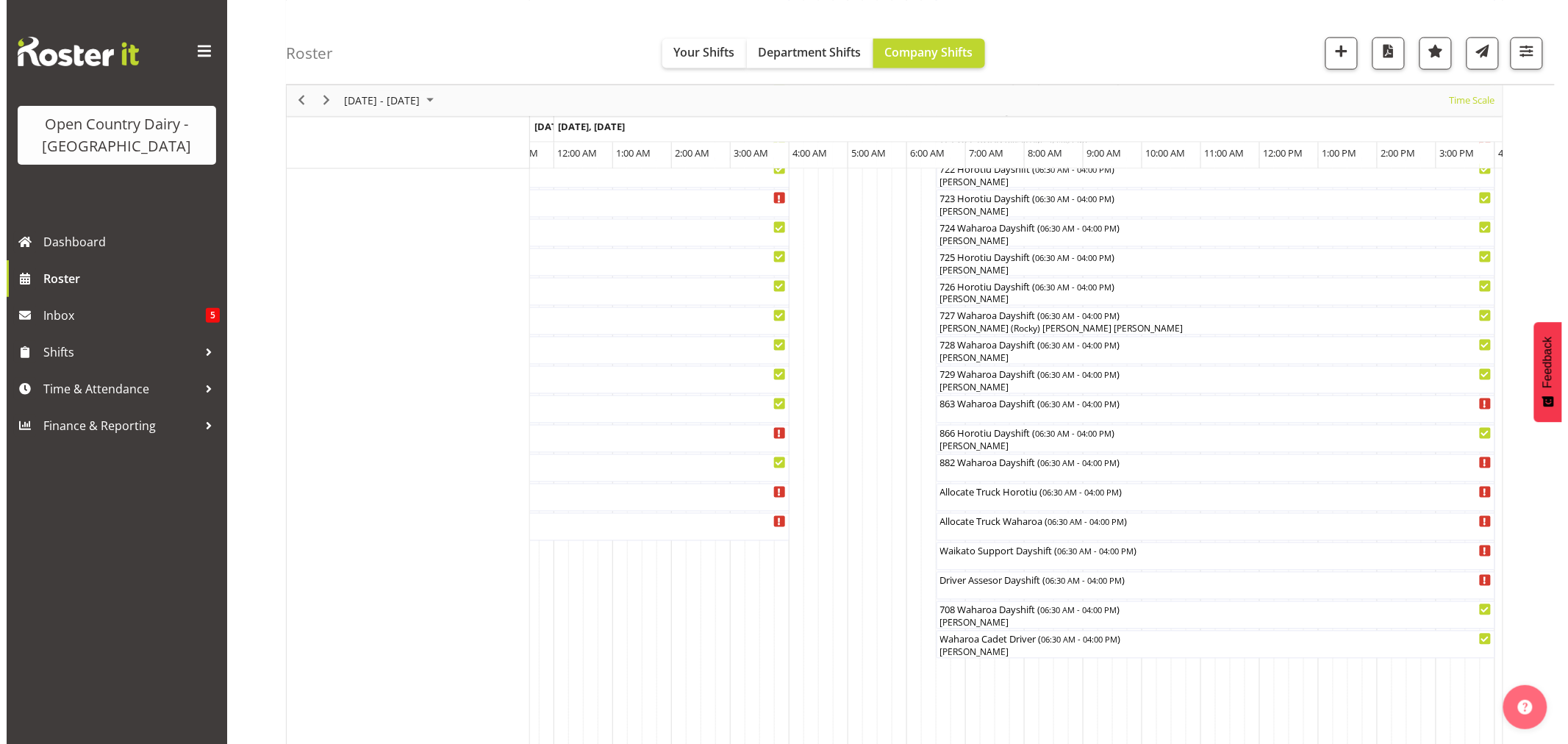
scroll to position [899, 0]
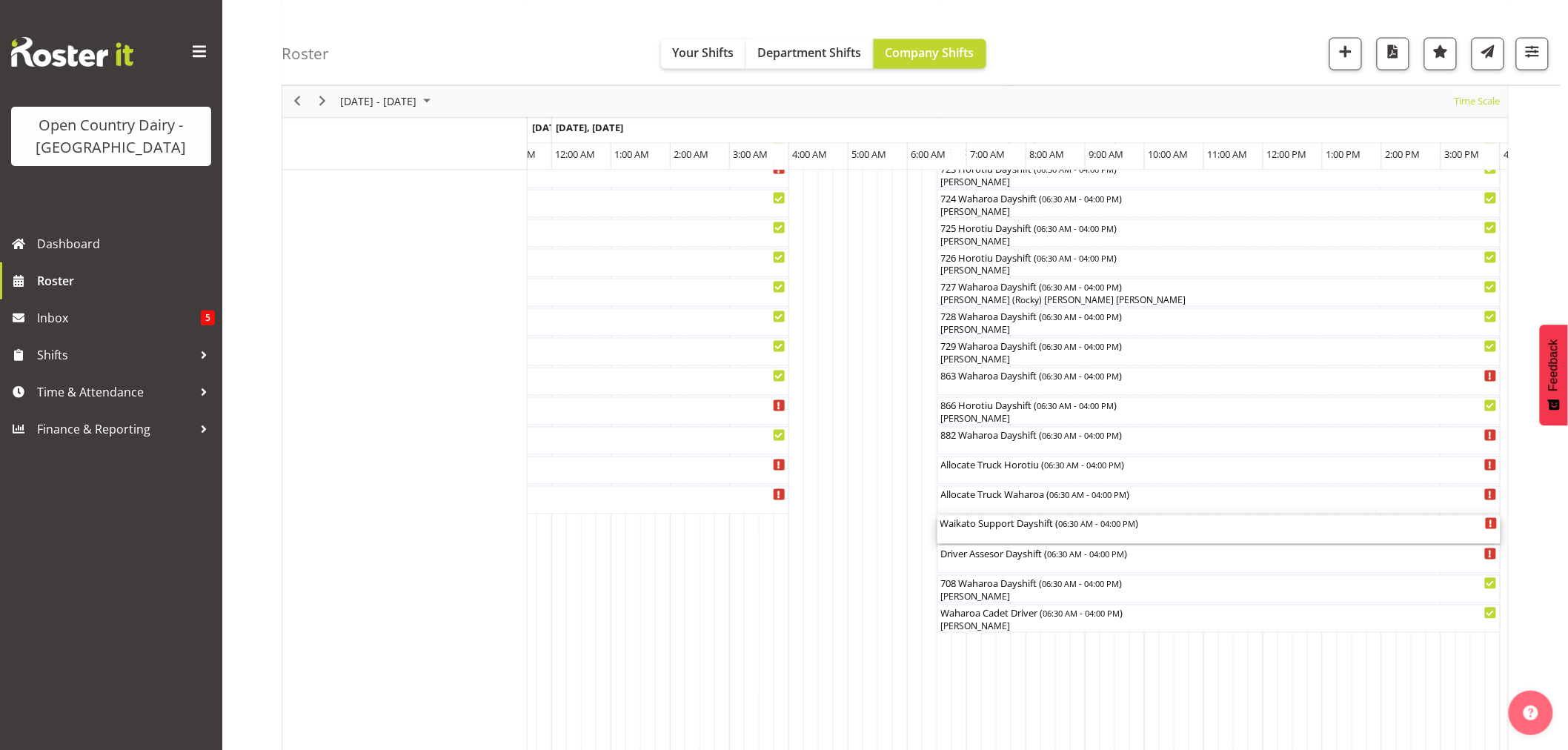
click at [1002, 531] on div "Waikato Support Dayshift ( 06:30 AM - 04:00 PM )" at bounding box center [1218, 529] width 557 height 28
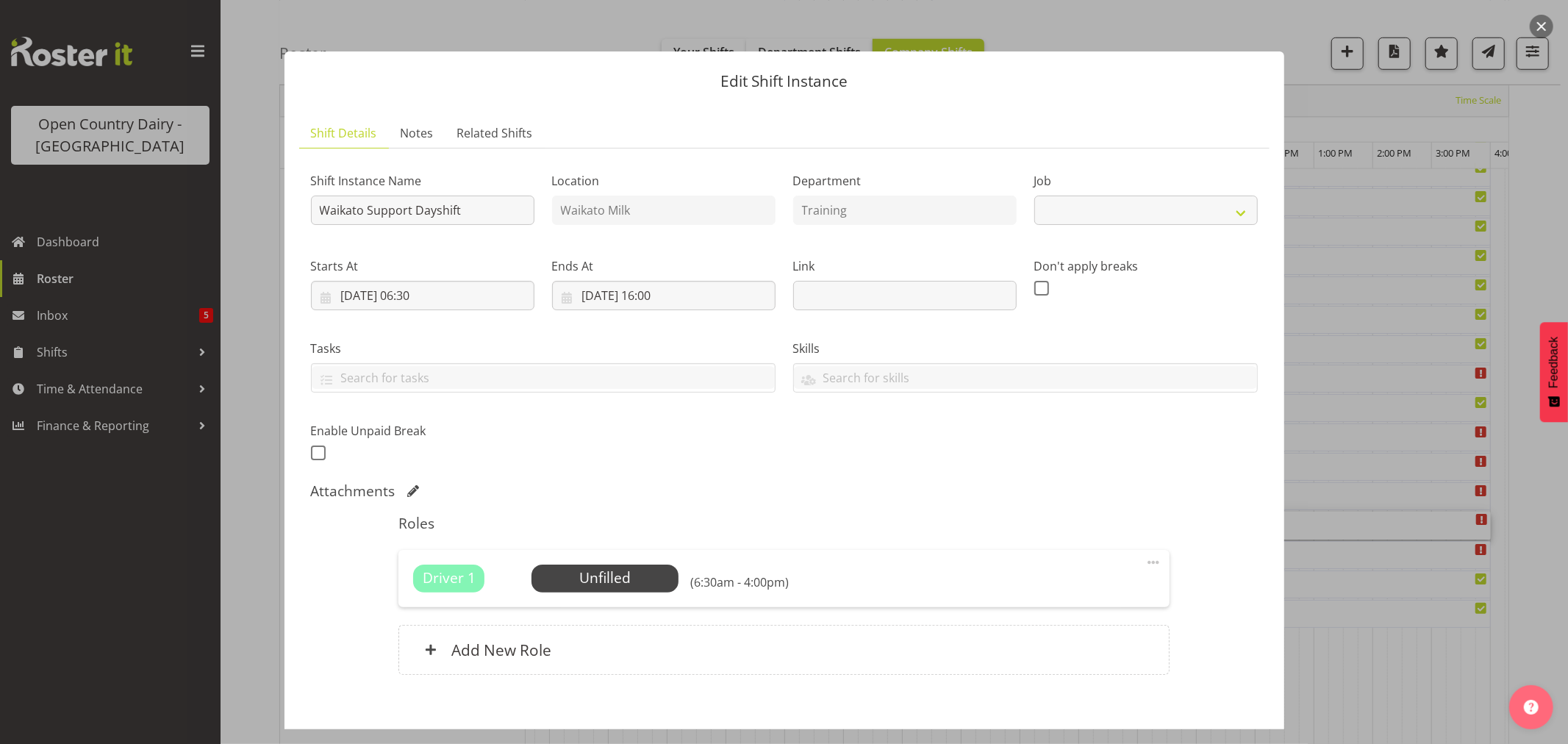
select select "9052"
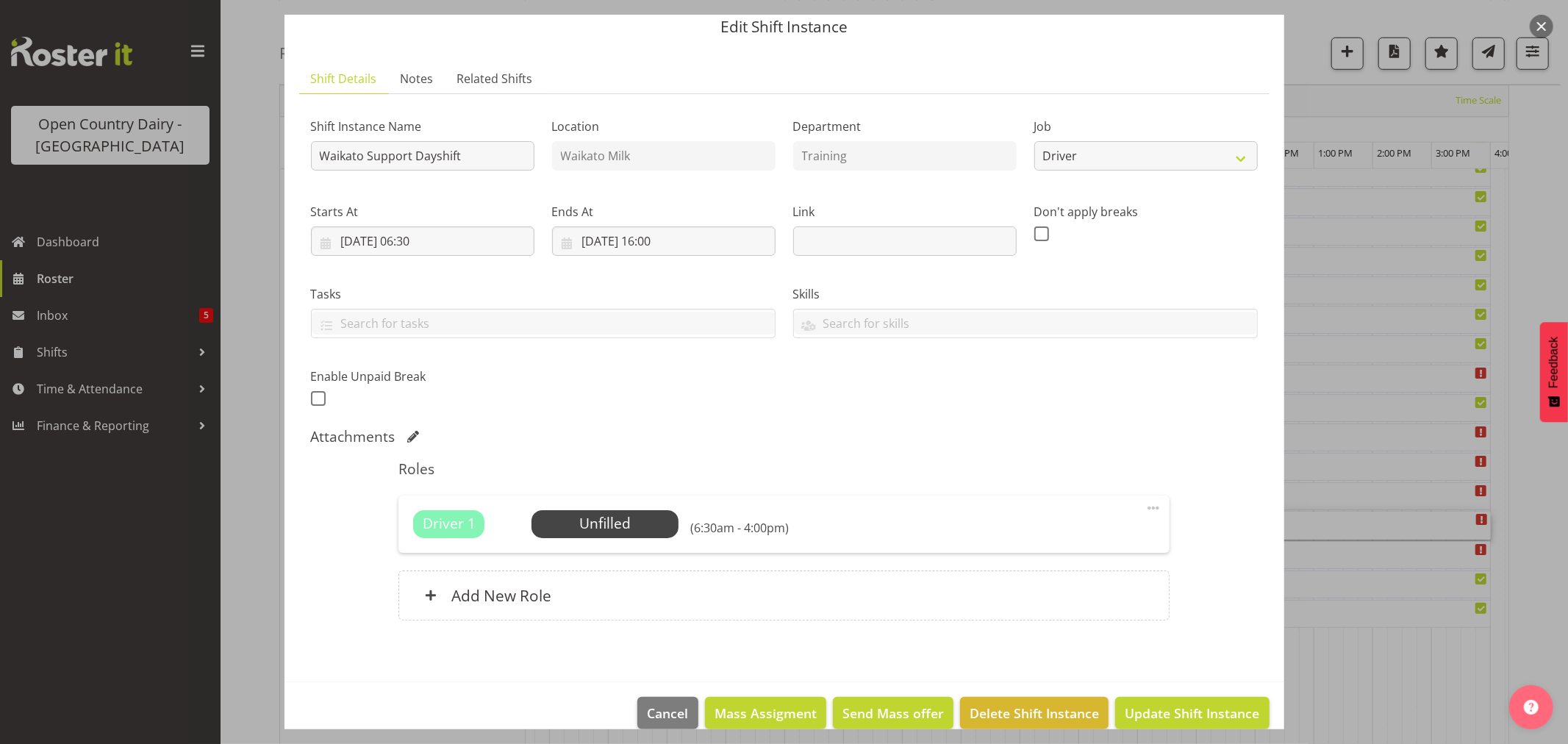
scroll to position [76, 0]
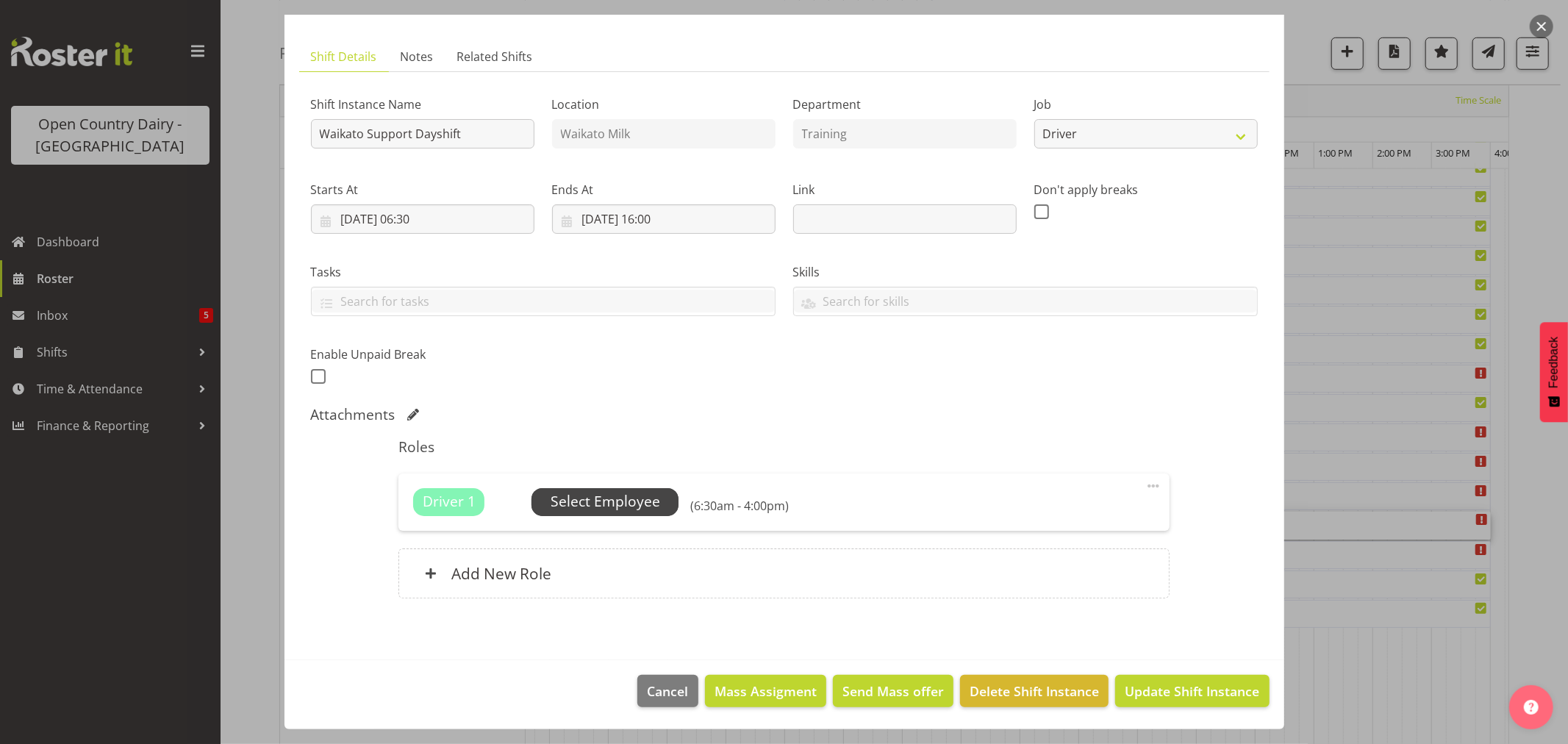
click at [635, 501] on span "Select Employee" at bounding box center [606, 502] width 110 height 21
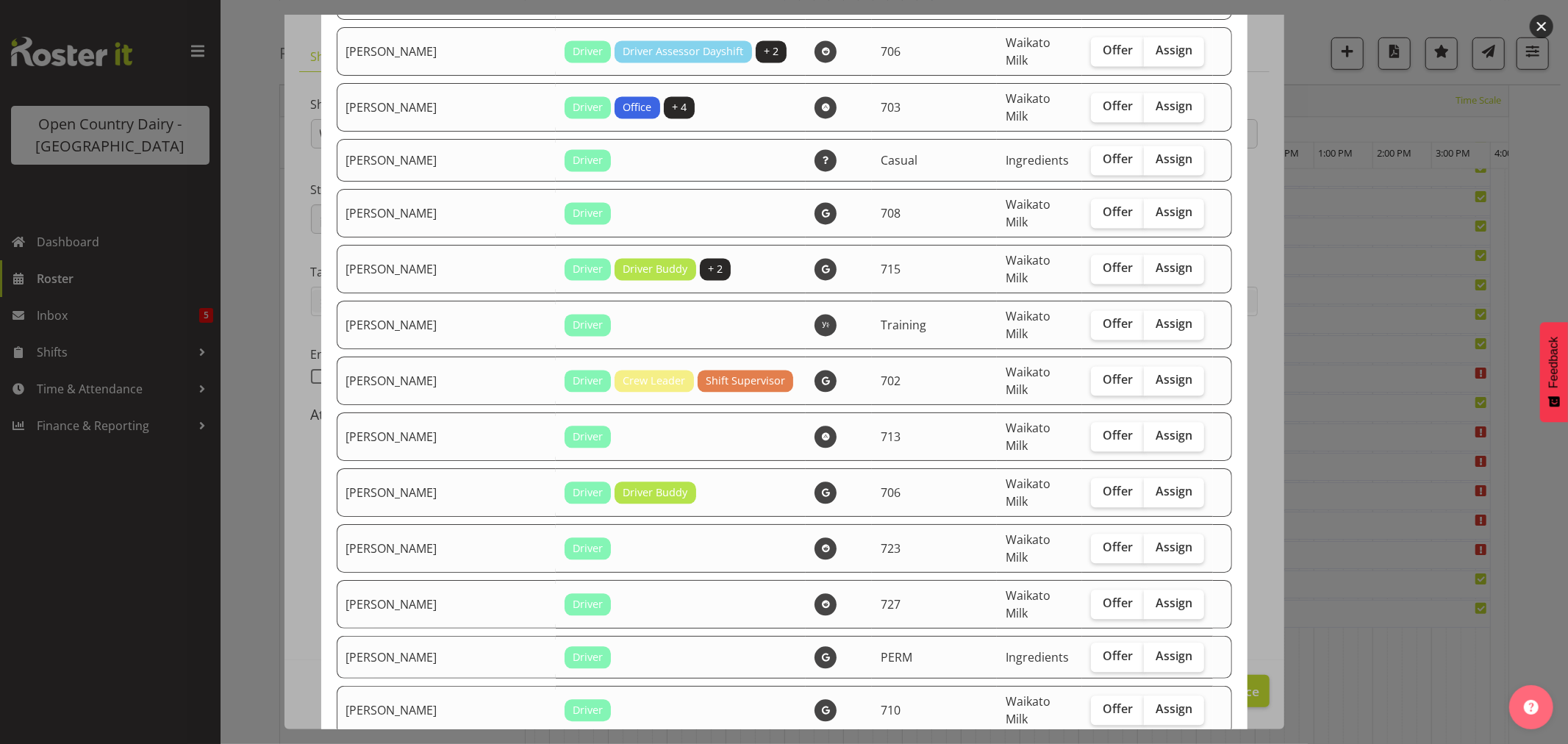
scroll to position [2615, 0]
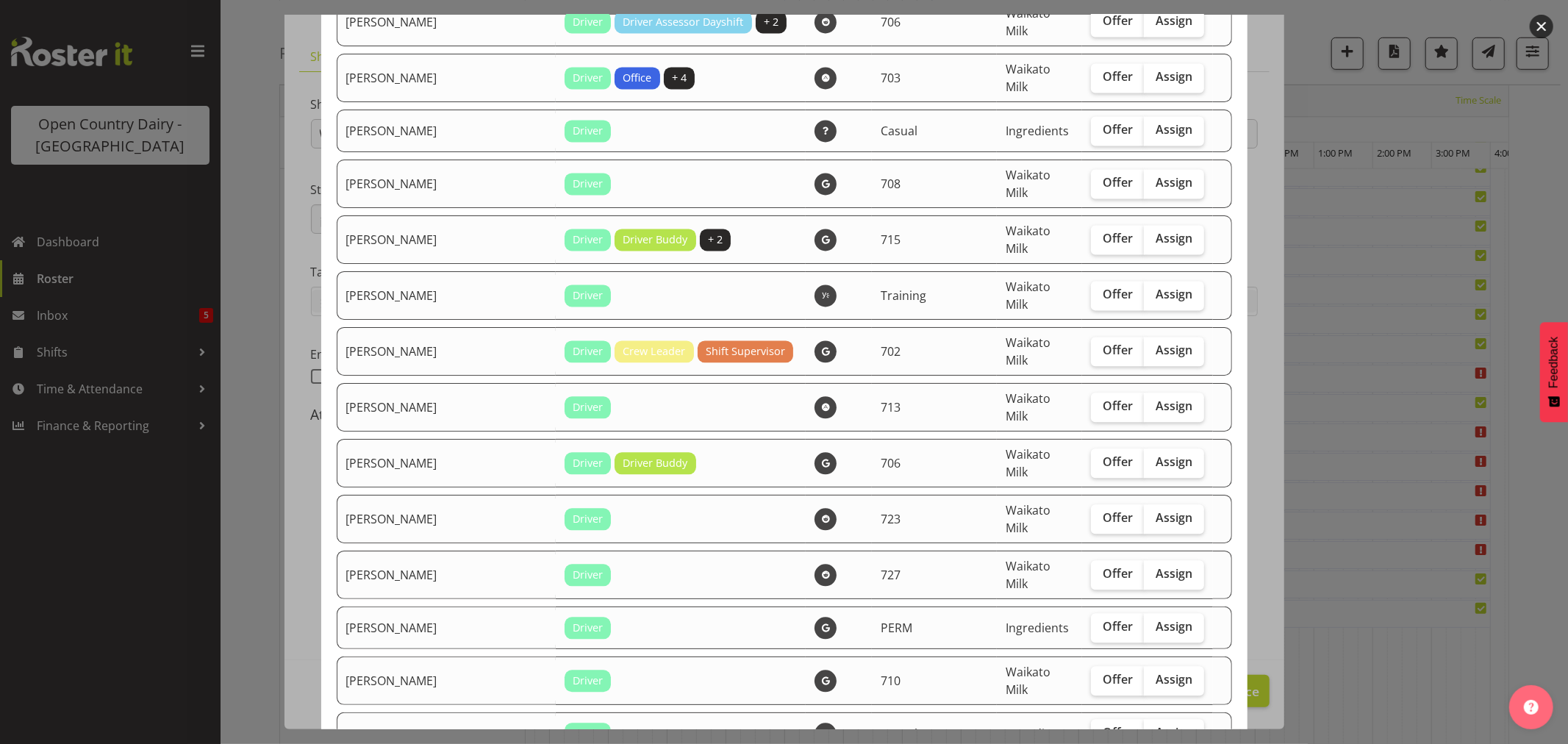
checkbox input "true"
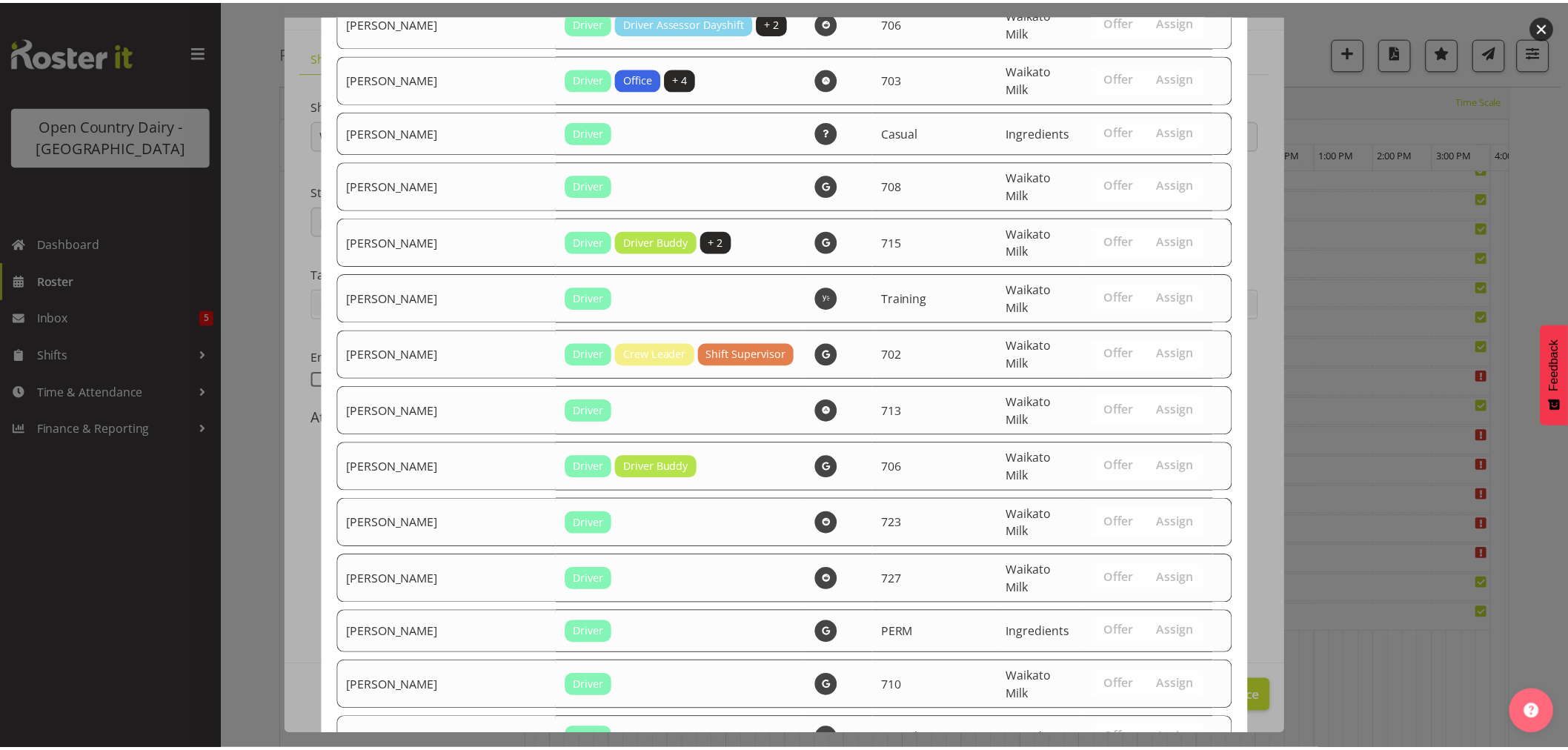
scroll to position [2852, 0]
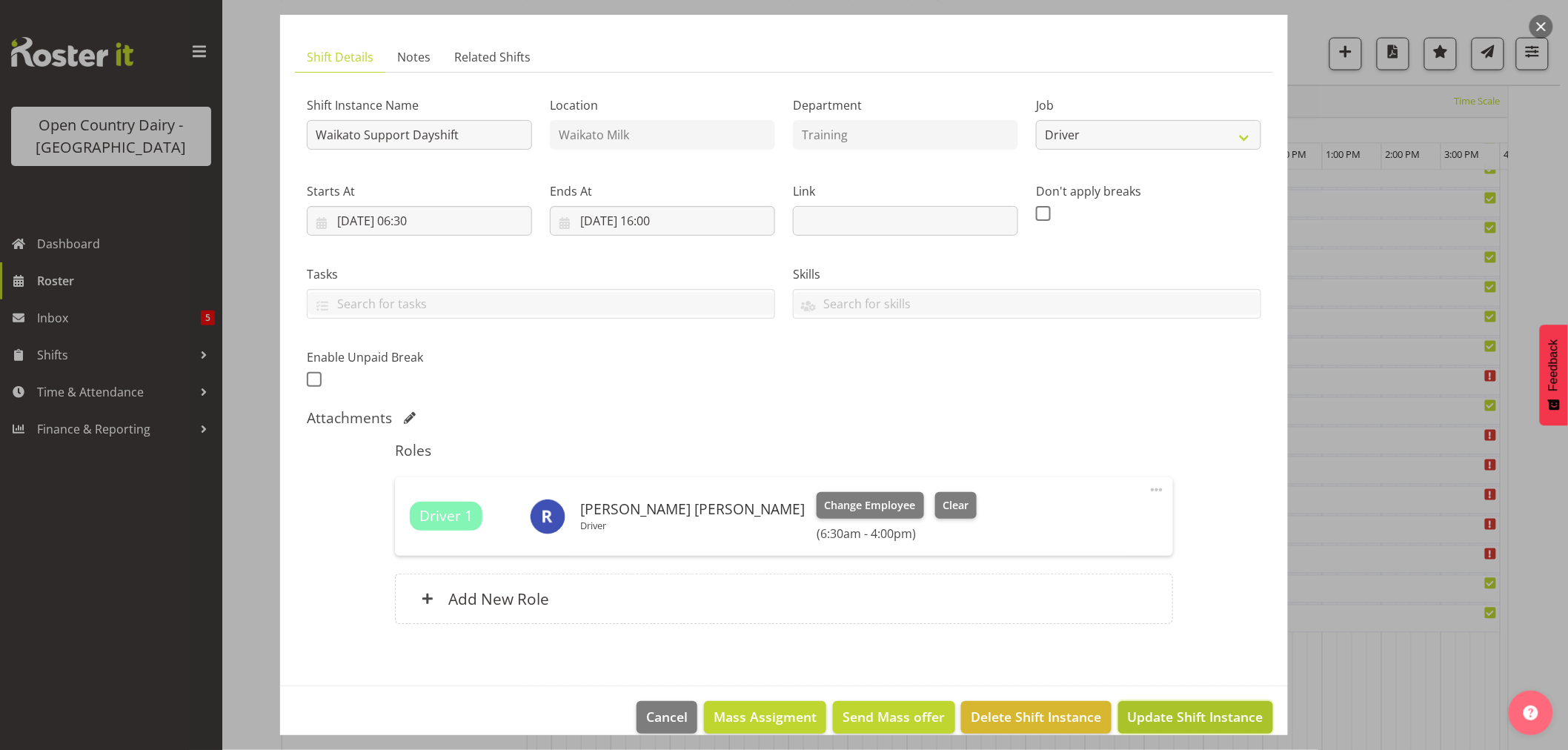
click at [1187, 710] on span "Update Shift Instance" at bounding box center [1196, 717] width 136 height 19
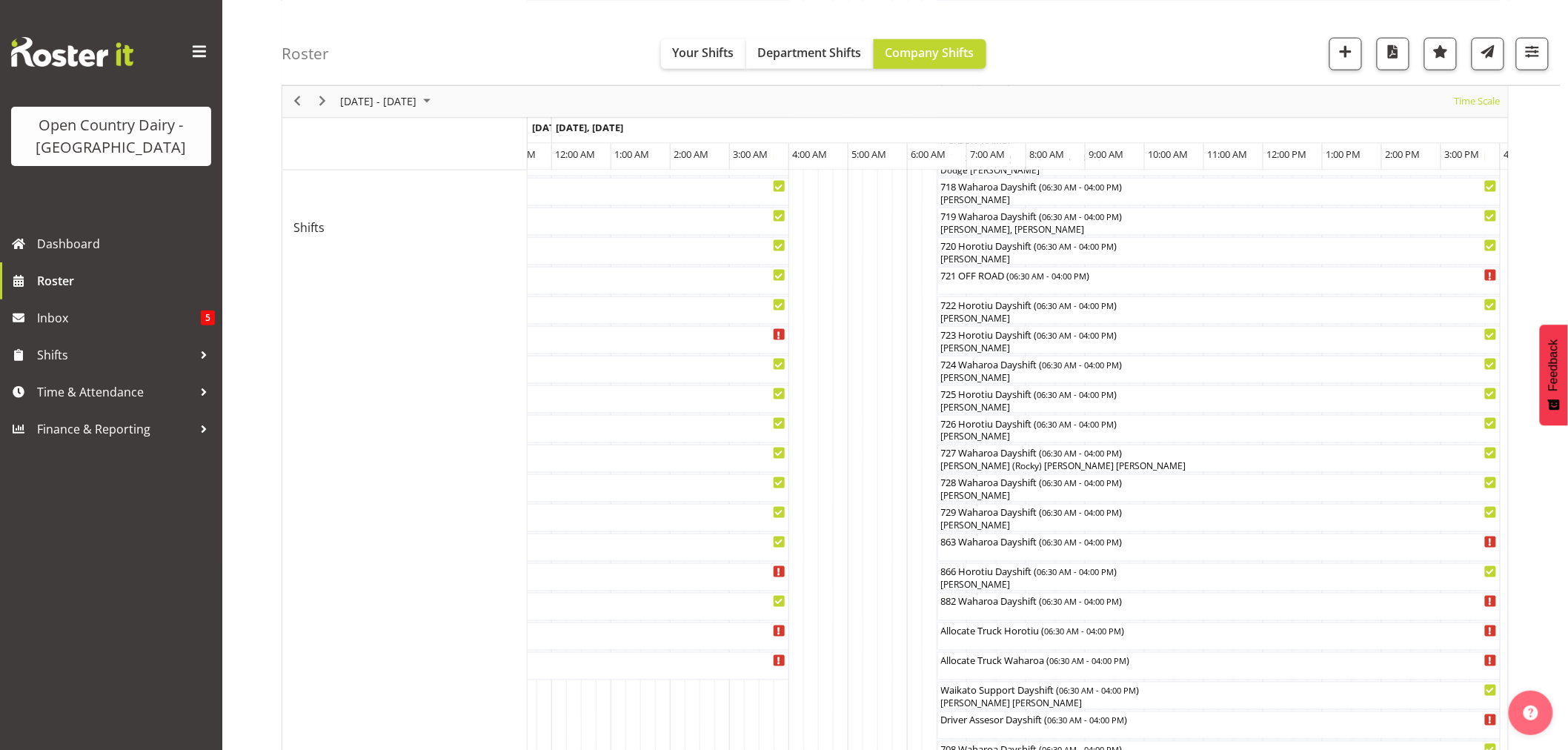
scroll to position [741, 0]
click at [320, 100] on span "Next" at bounding box center [322, 101] width 17 height 18
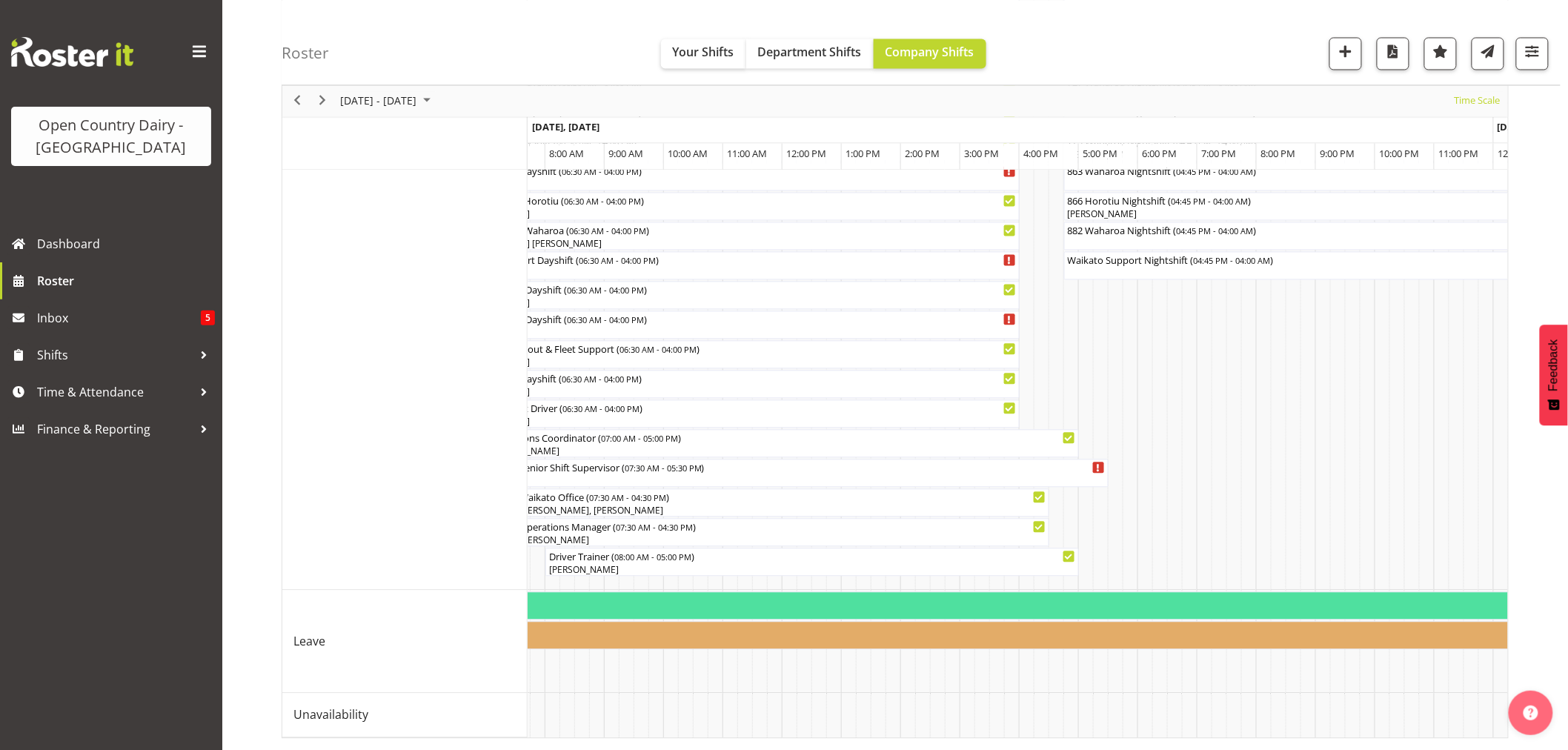
scroll to position [0, 1811]
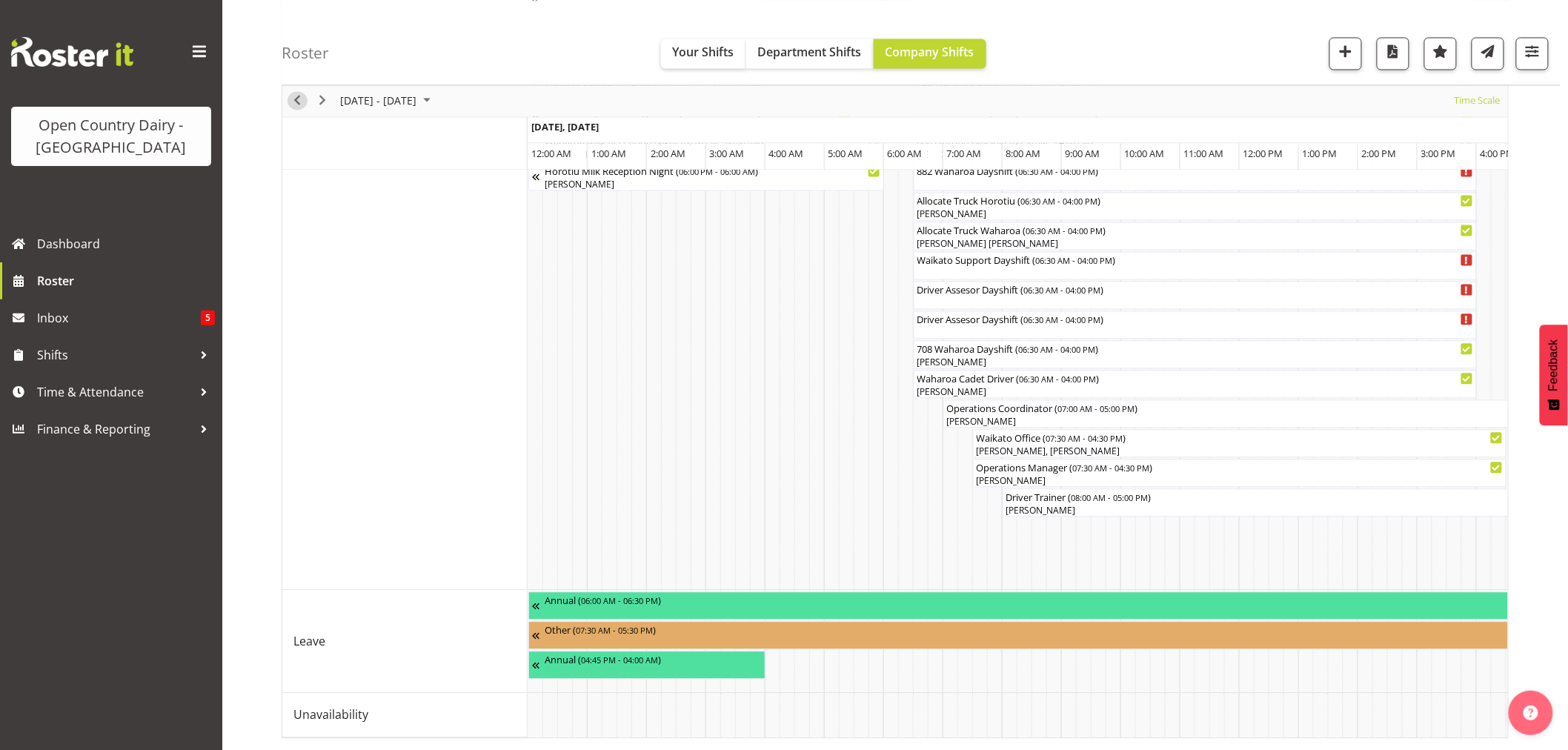
click at [296, 104] on span "Previous" at bounding box center [297, 101] width 17 height 18
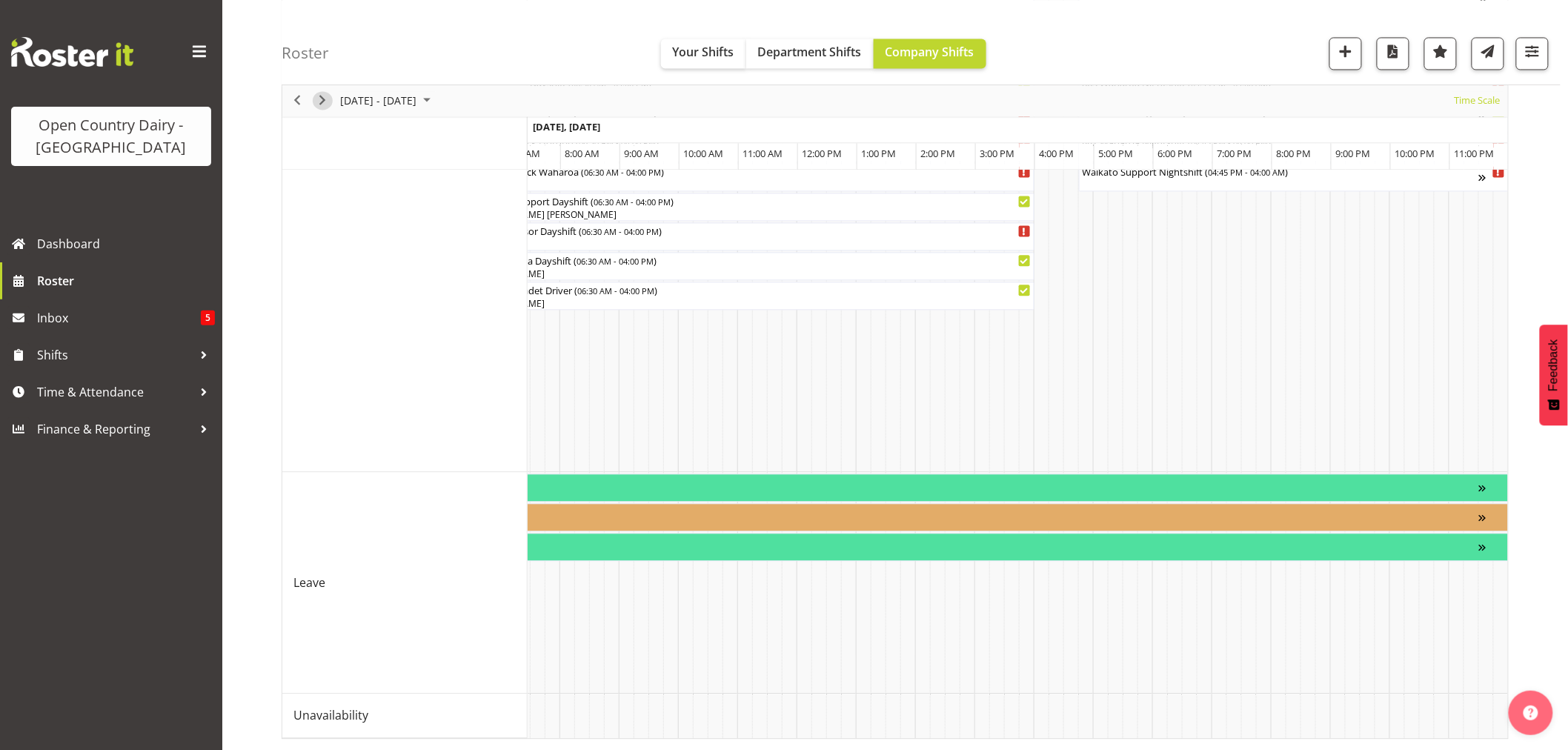
click at [321, 98] on span "Next" at bounding box center [322, 101] width 17 height 18
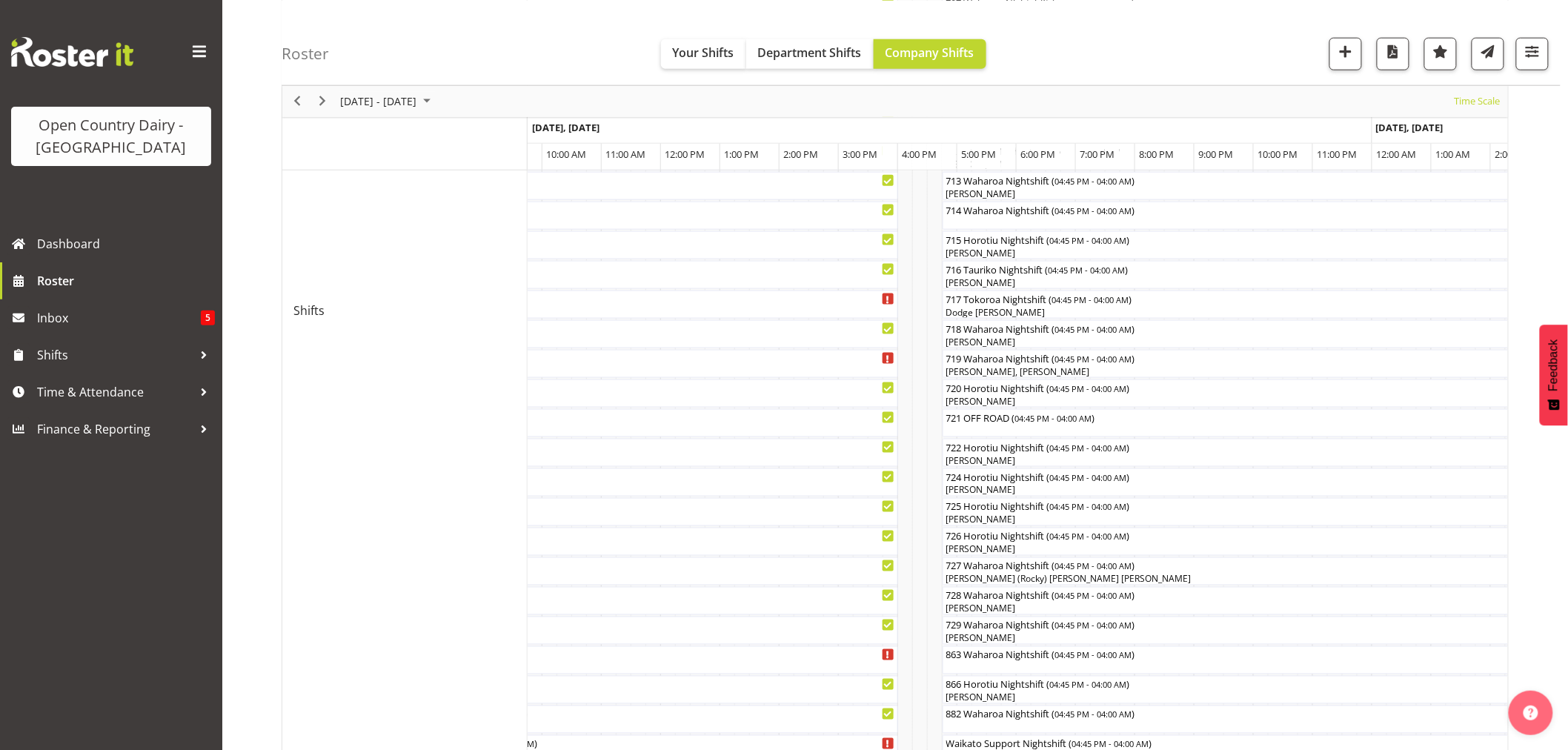
scroll to position [741, 0]
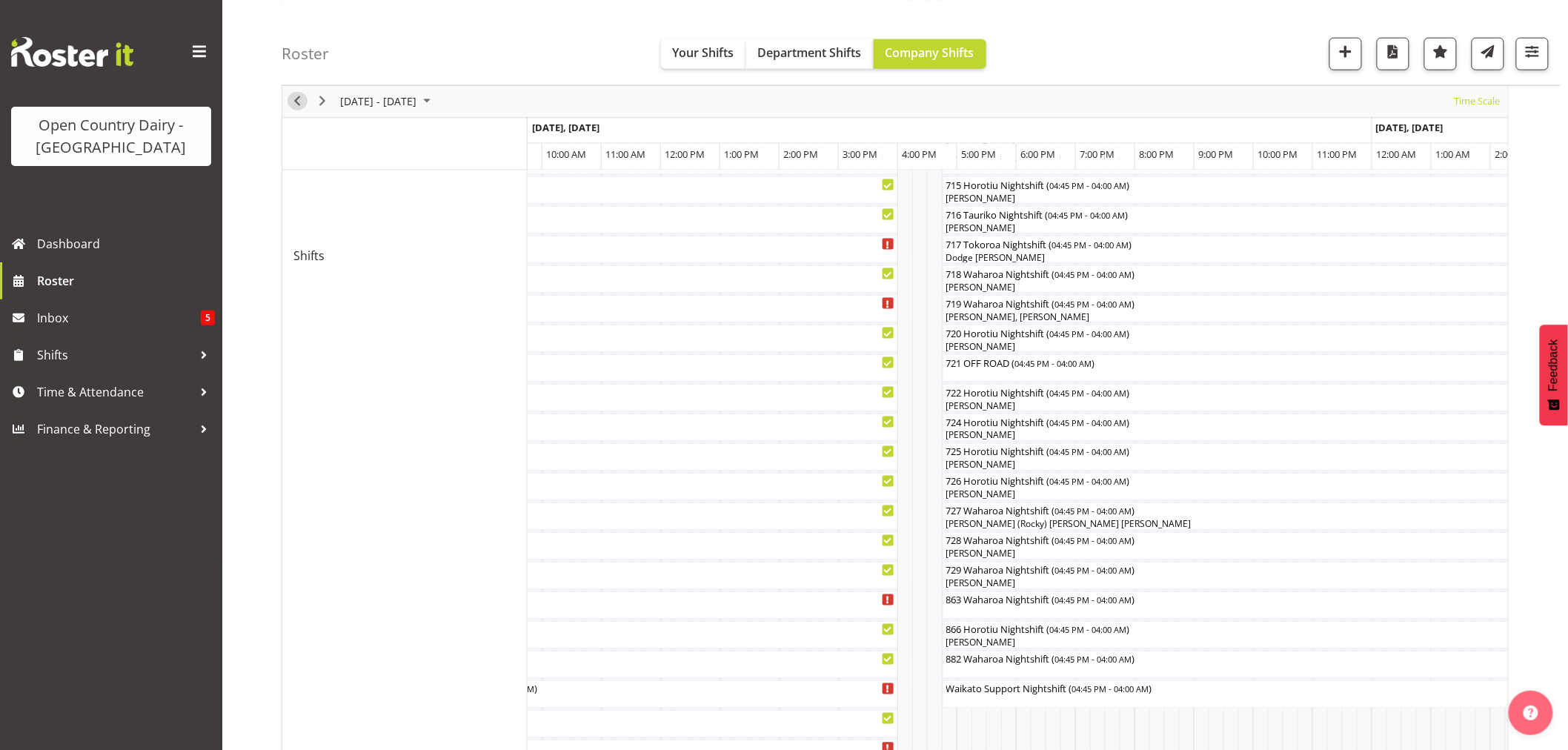
click at [293, 99] on span "Previous" at bounding box center [297, 101] width 17 height 18
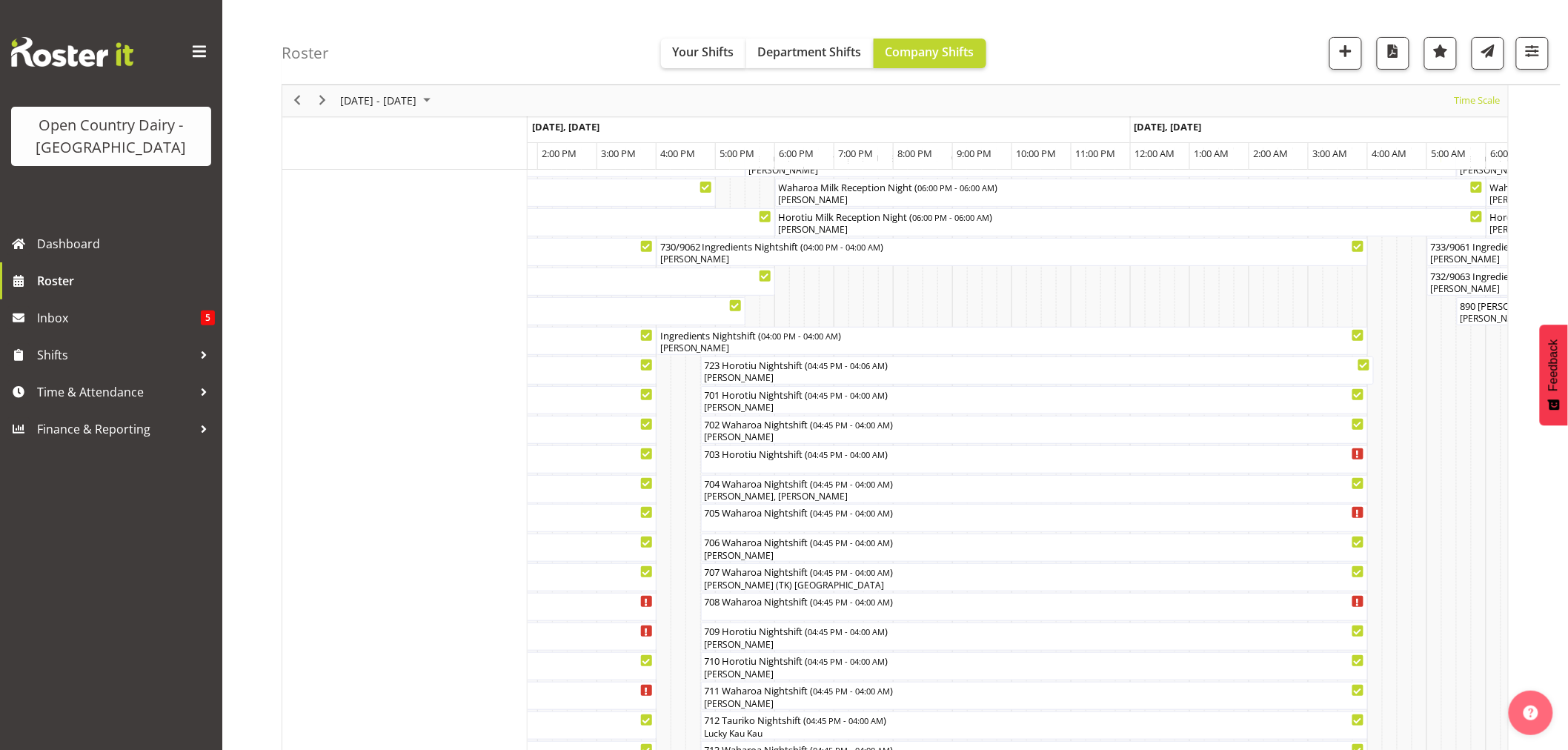
scroll to position [83, 0]
